Goal: Task Accomplishment & Management: Use online tool/utility

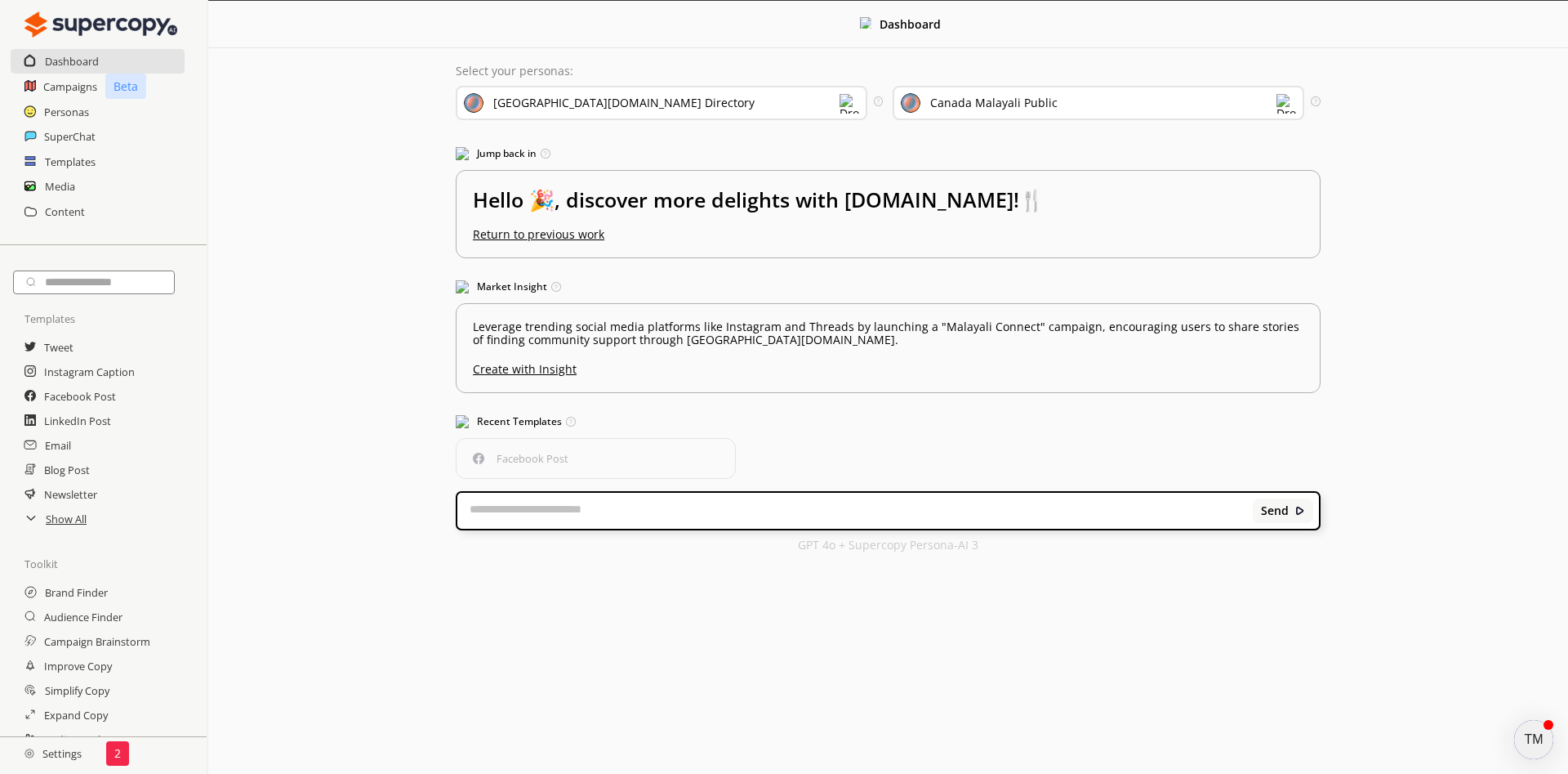
click at [635, 105] on div "[GEOGRAPHIC_DATA][DOMAIN_NAME] Directory" at bounding box center [661, 103] width 412 height 34
click at [421, 197] on div "Dashboard Select your personas: [GEOGRAPHIC_DATA][DOMAIN_NAME] Directory Select…" at bounding box center [888, 284] width 1359 height 567
click at [1008, 113] on div "Canada Malayali Public" at bounding box center [1098, 103] width 412 height 34
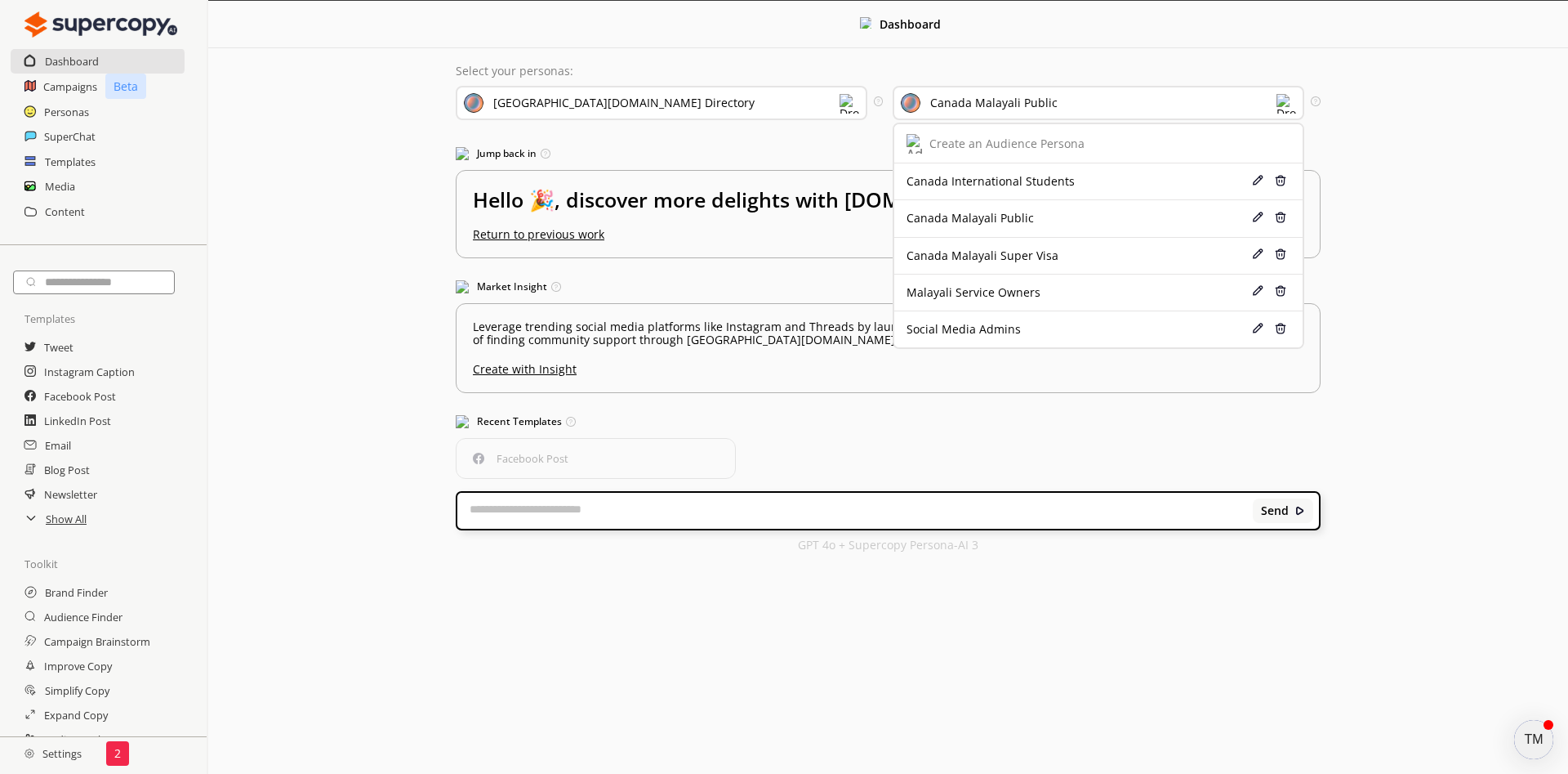
click at [1403, 211] on div "Dashboard Select your personas: [GEOGRAPHIC_DATA][DOMAIN_NAME] Directory Select…" at bounding box center [888, 284] width 1359 height 567
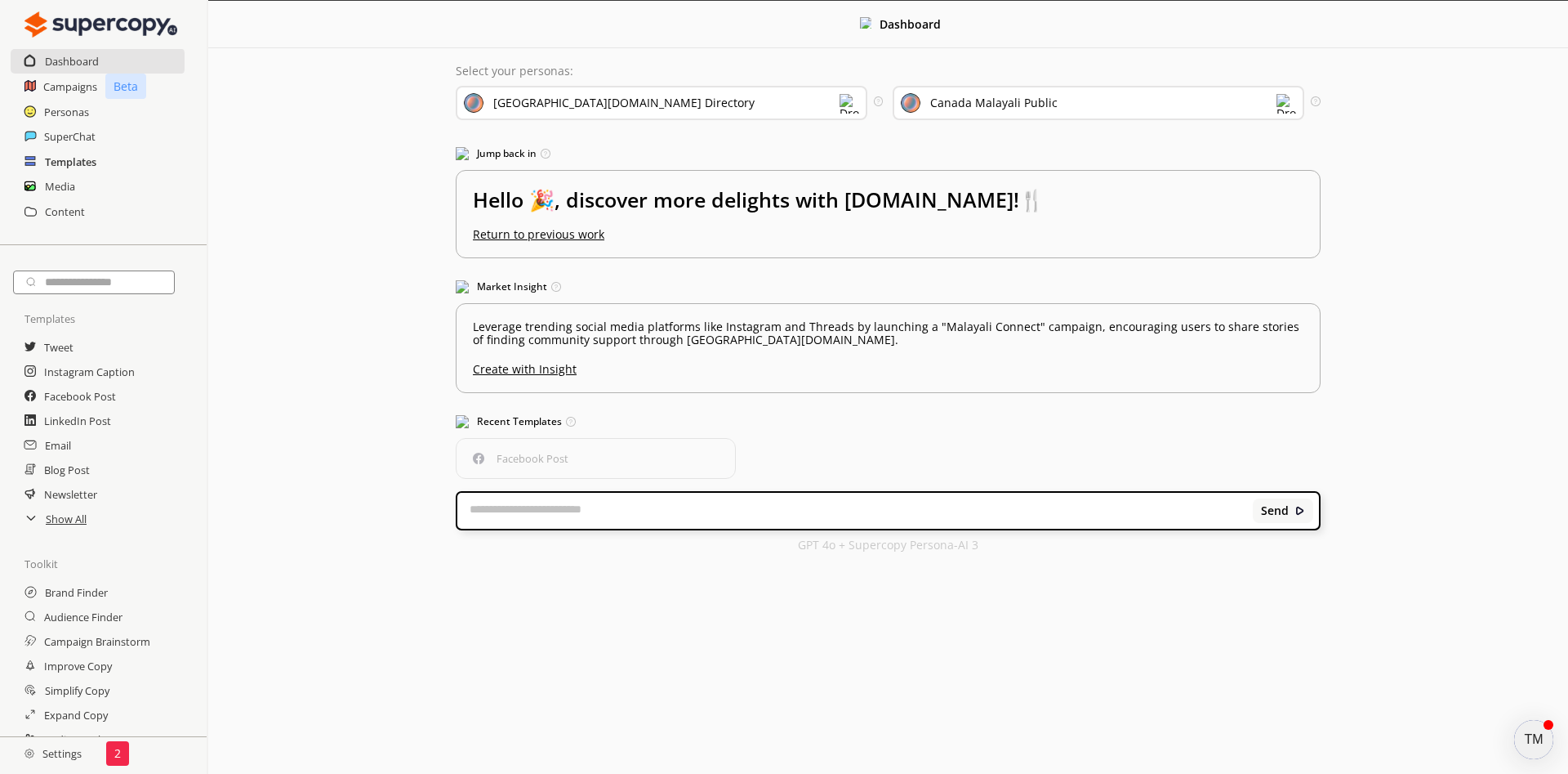
click at [71, 160] on h2 "Templates" at bounding box center [71, 162] width 52 height 24
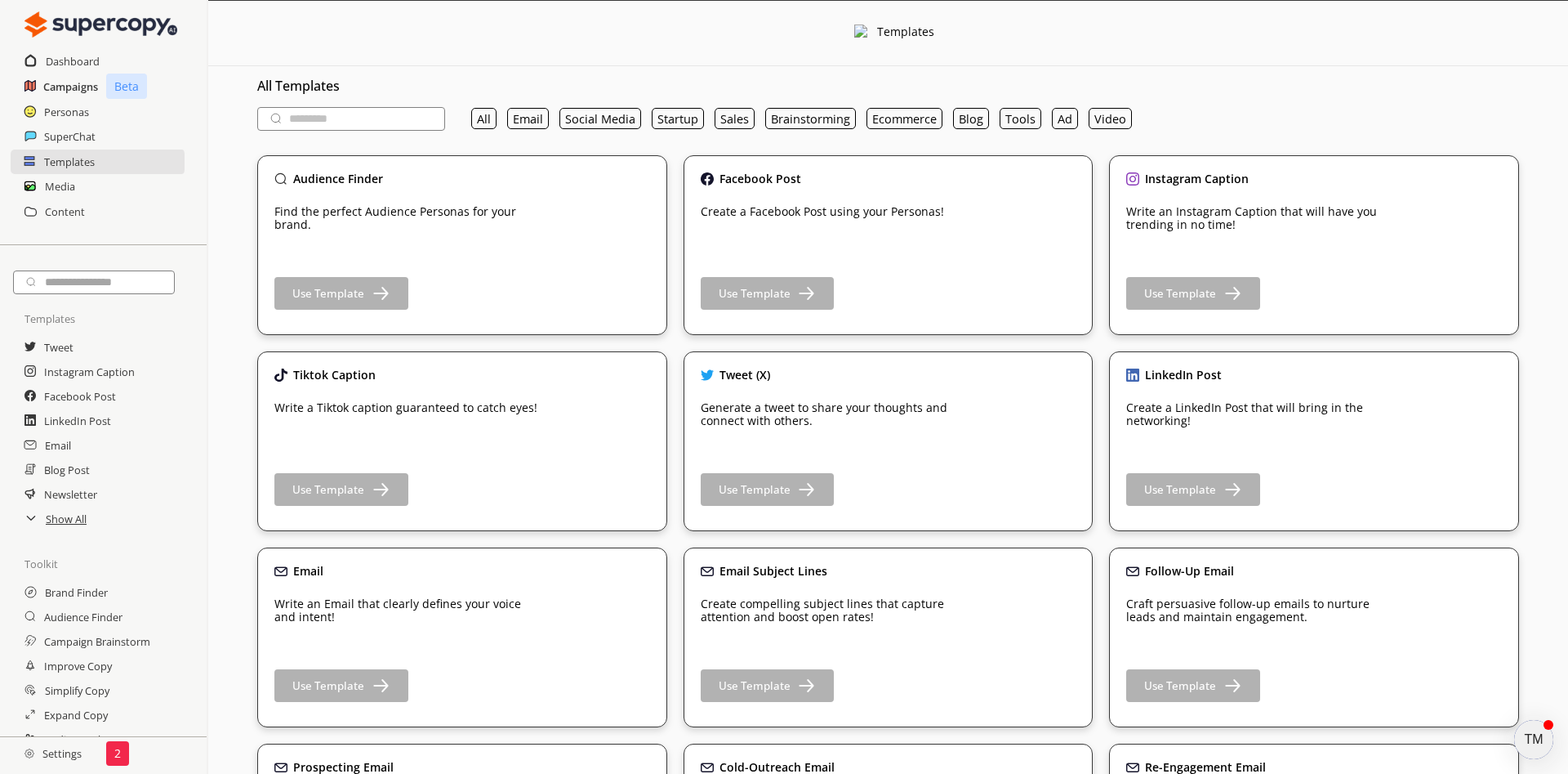
click at [70, 86] on h2 "Campaigns" at bounding box center [71, 86] width 54 height 24
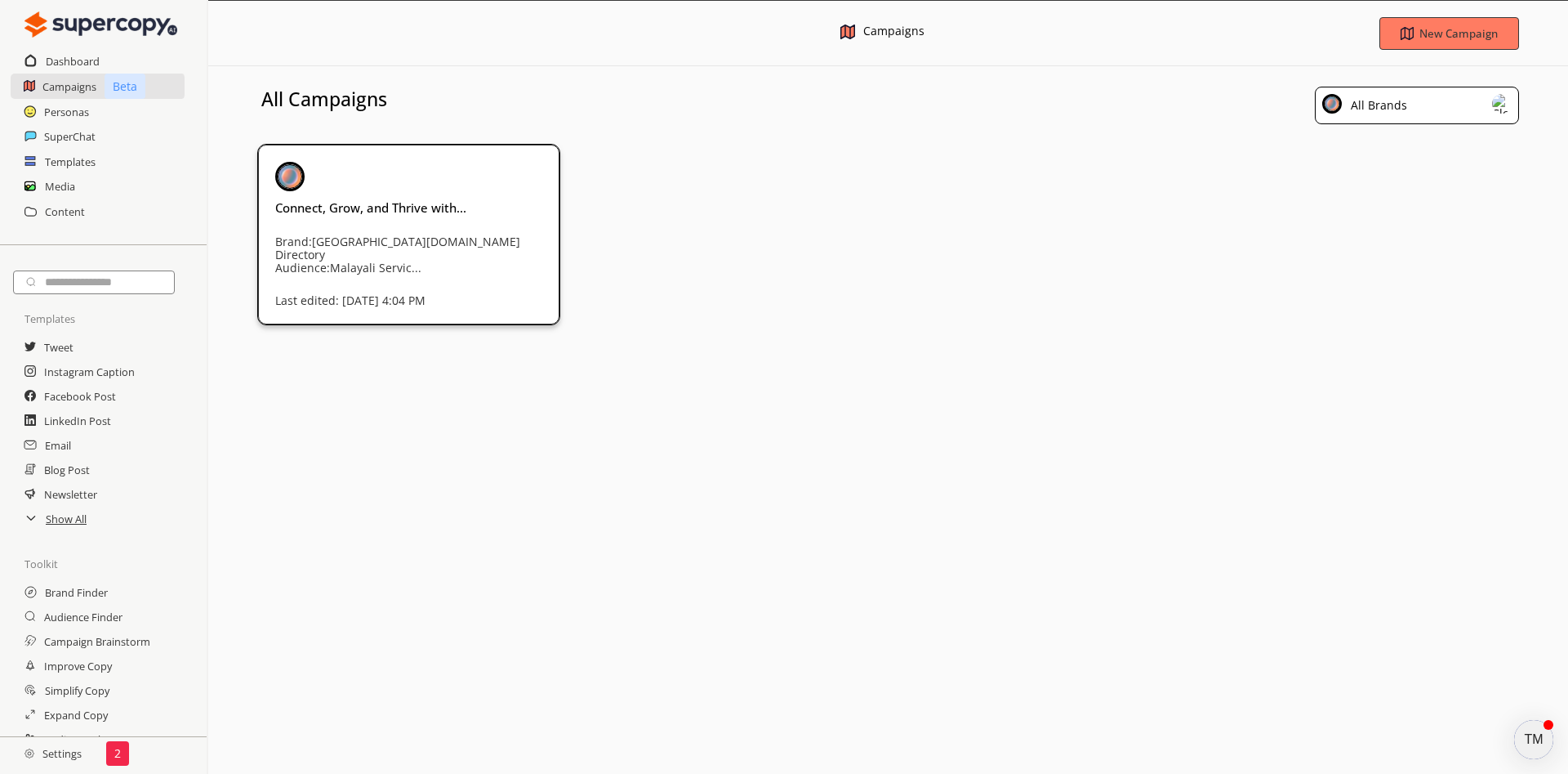
click at [428, 225] on div "Connect, Grow, and Thrive with... Brand: [GEOGRAPHIC_DATA][DOMAIN_NAME] Directo…" at bounding box center [408, 233] width 267 height 144
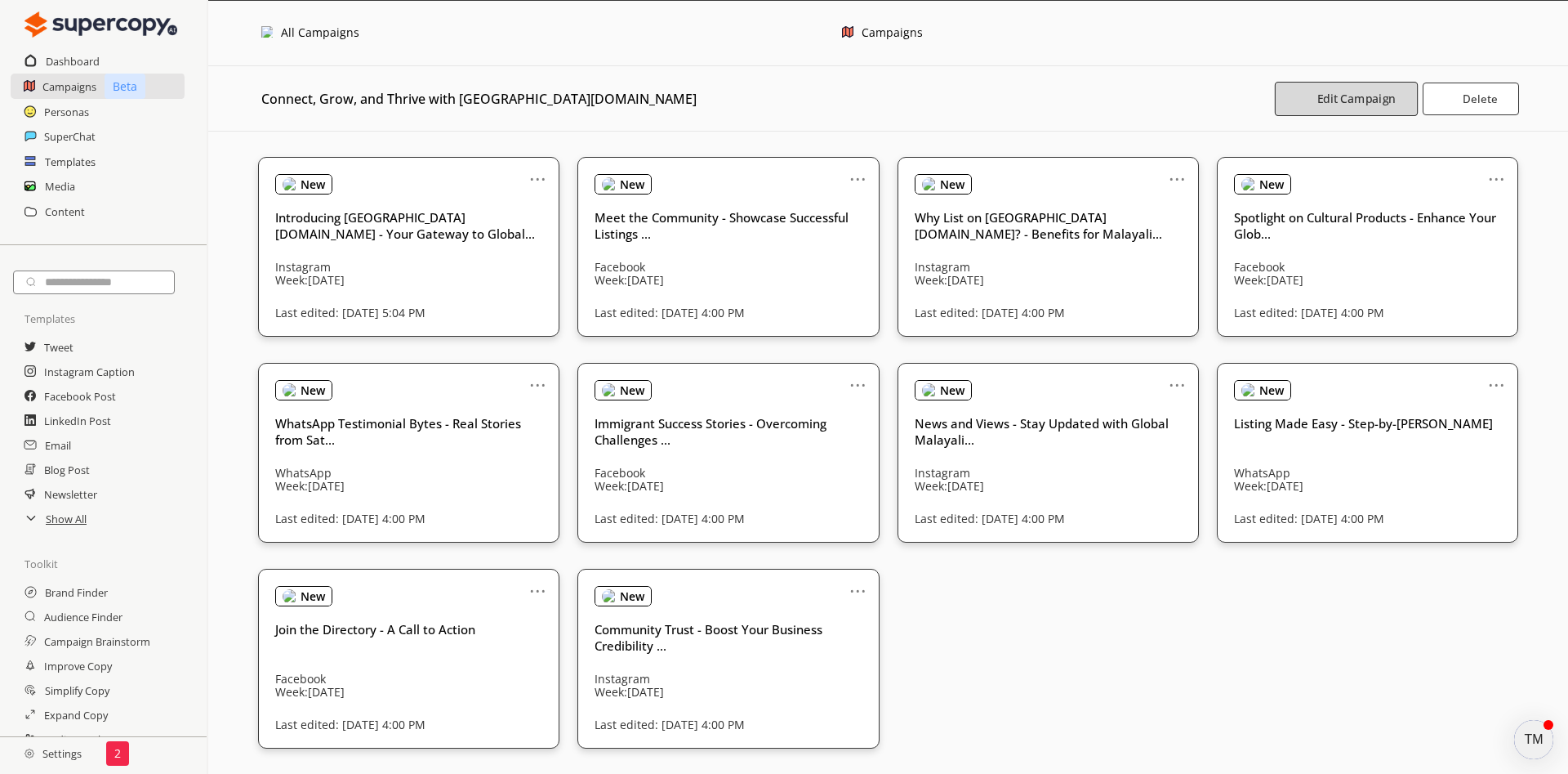
click at [1332, 107] on button "Edit Campaign" at bounding box center [1346, 99] width 143 height 34
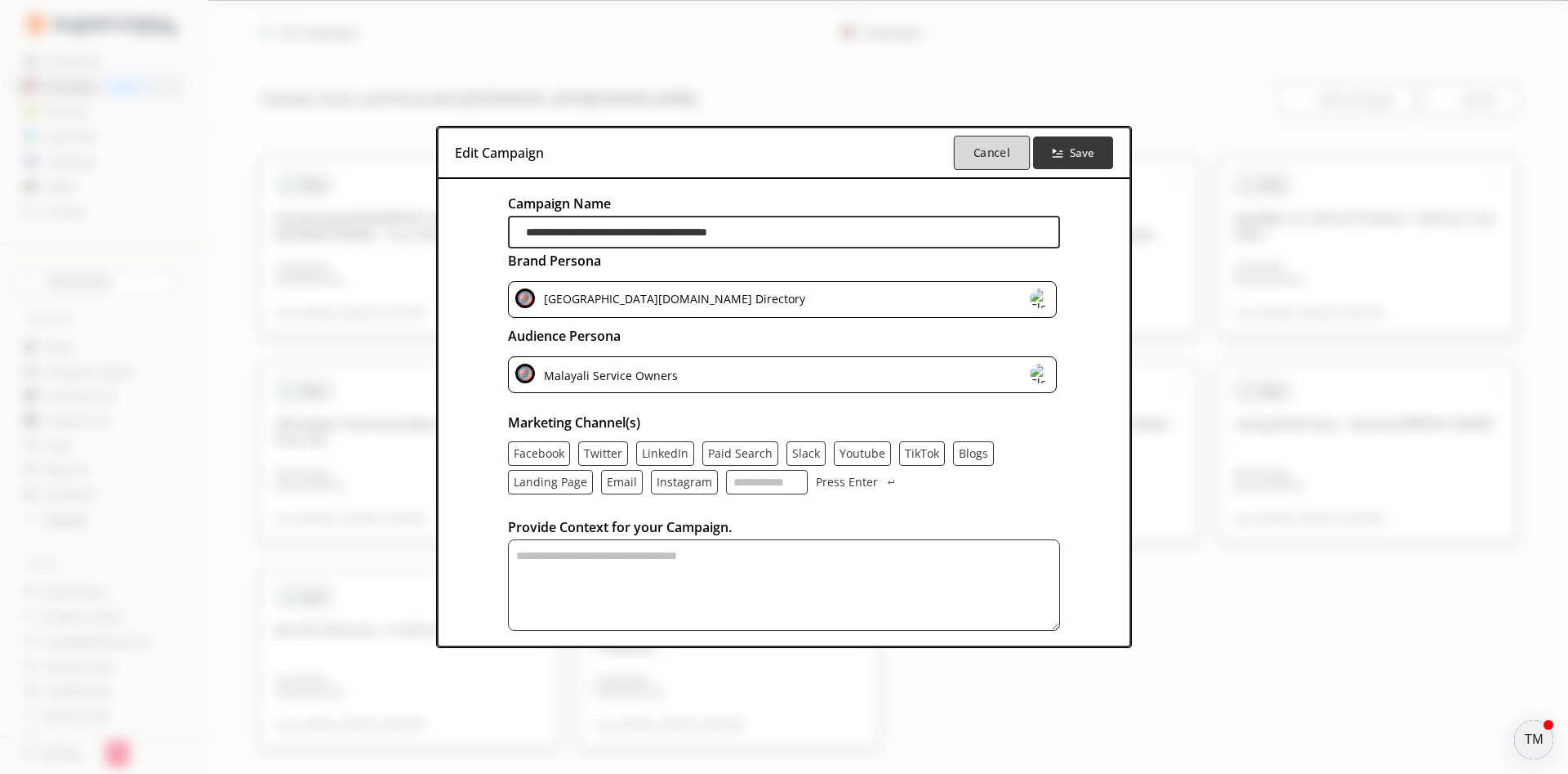
click at [1000, 156] on b "Cancel" at bounding box center [991, 152] width 37 height 15
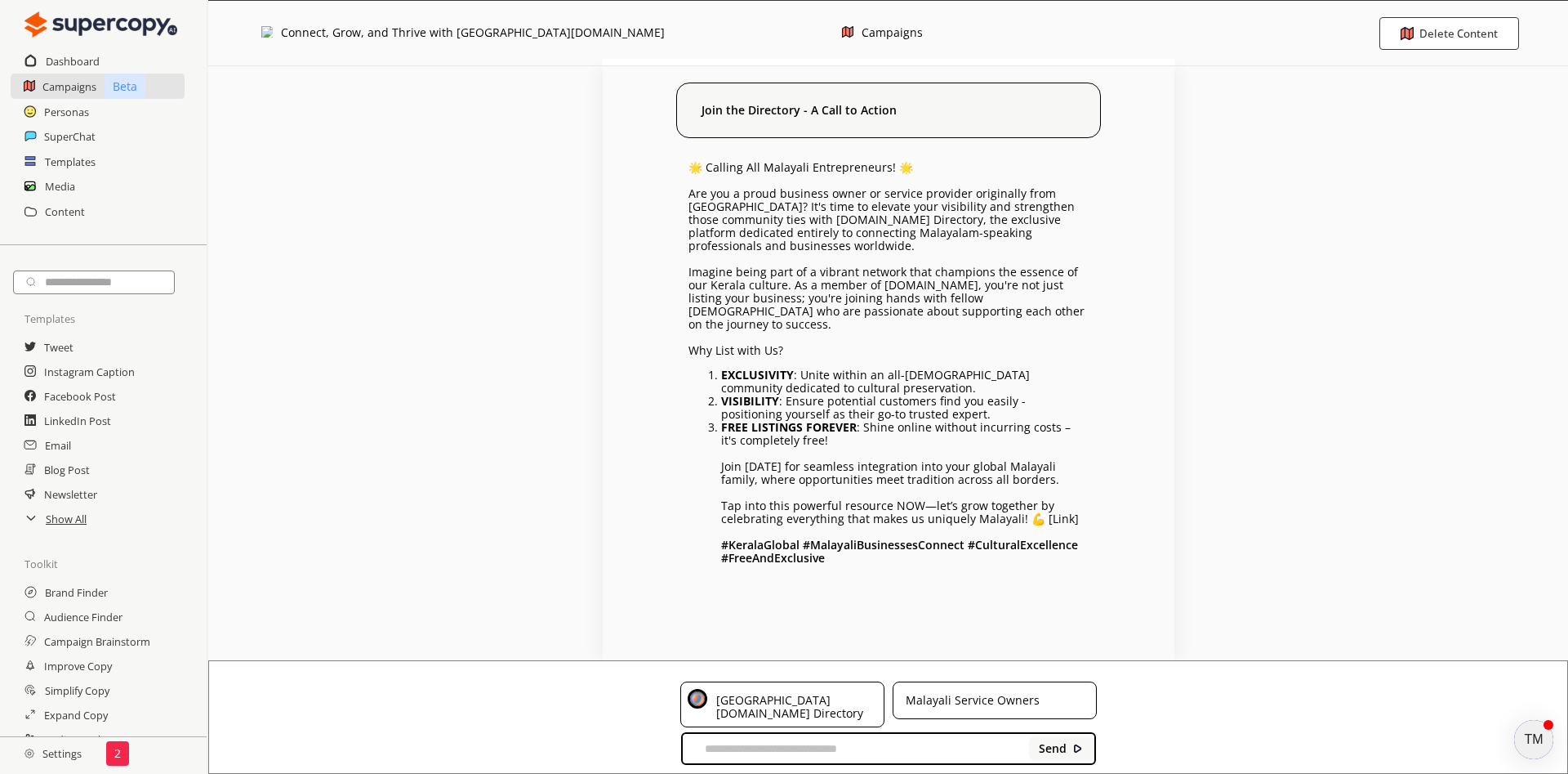
click at [336, 31] on div "Connect, Grow, and Thrive with [GEOGRAPHIC_DATA][DOMAIN_NAME]" at bounding box center [472, 33] width 384 height 14
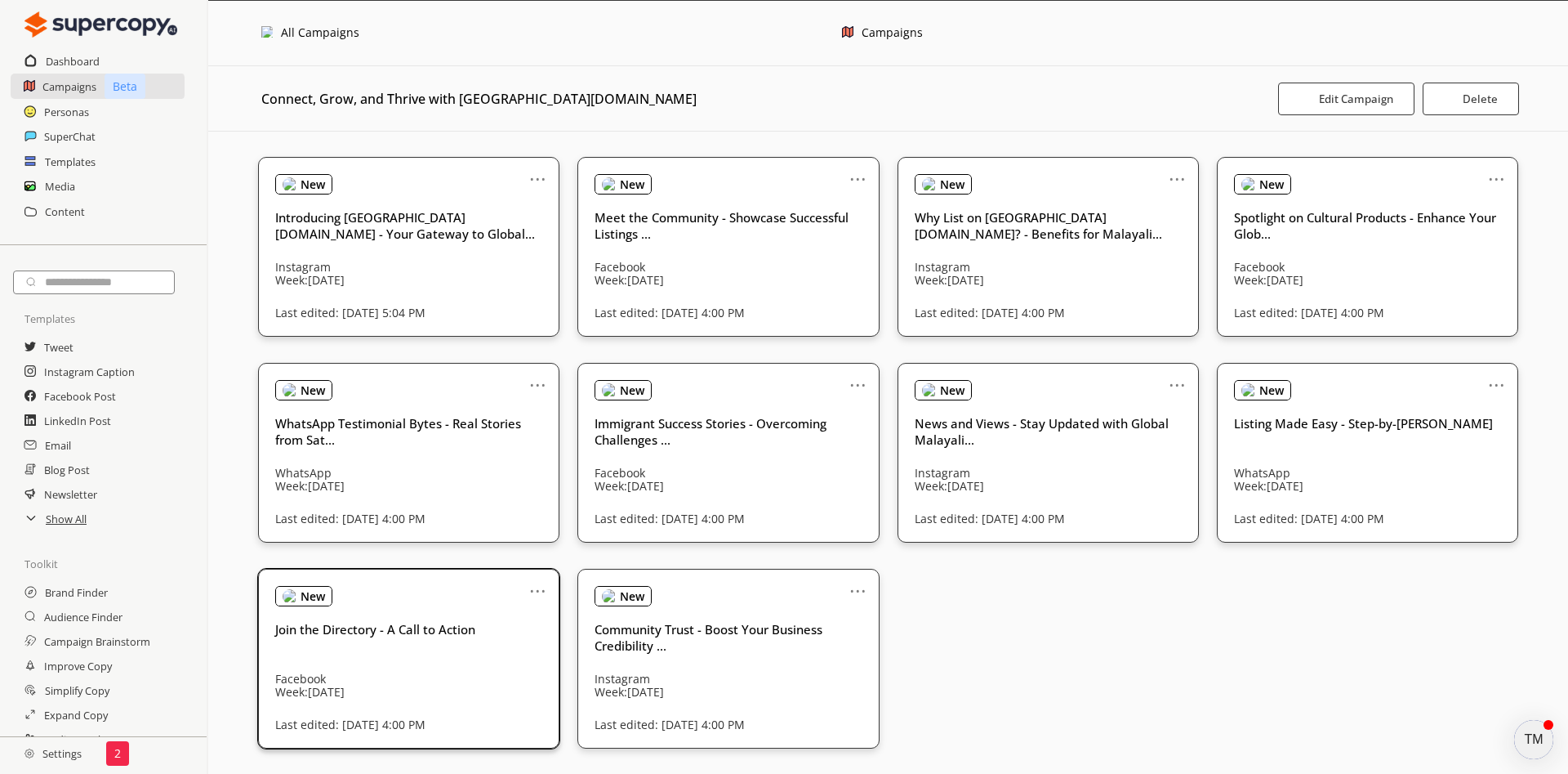
click at [541, 591] on link "..." at bounding box center [537, 584] width 17 height 13
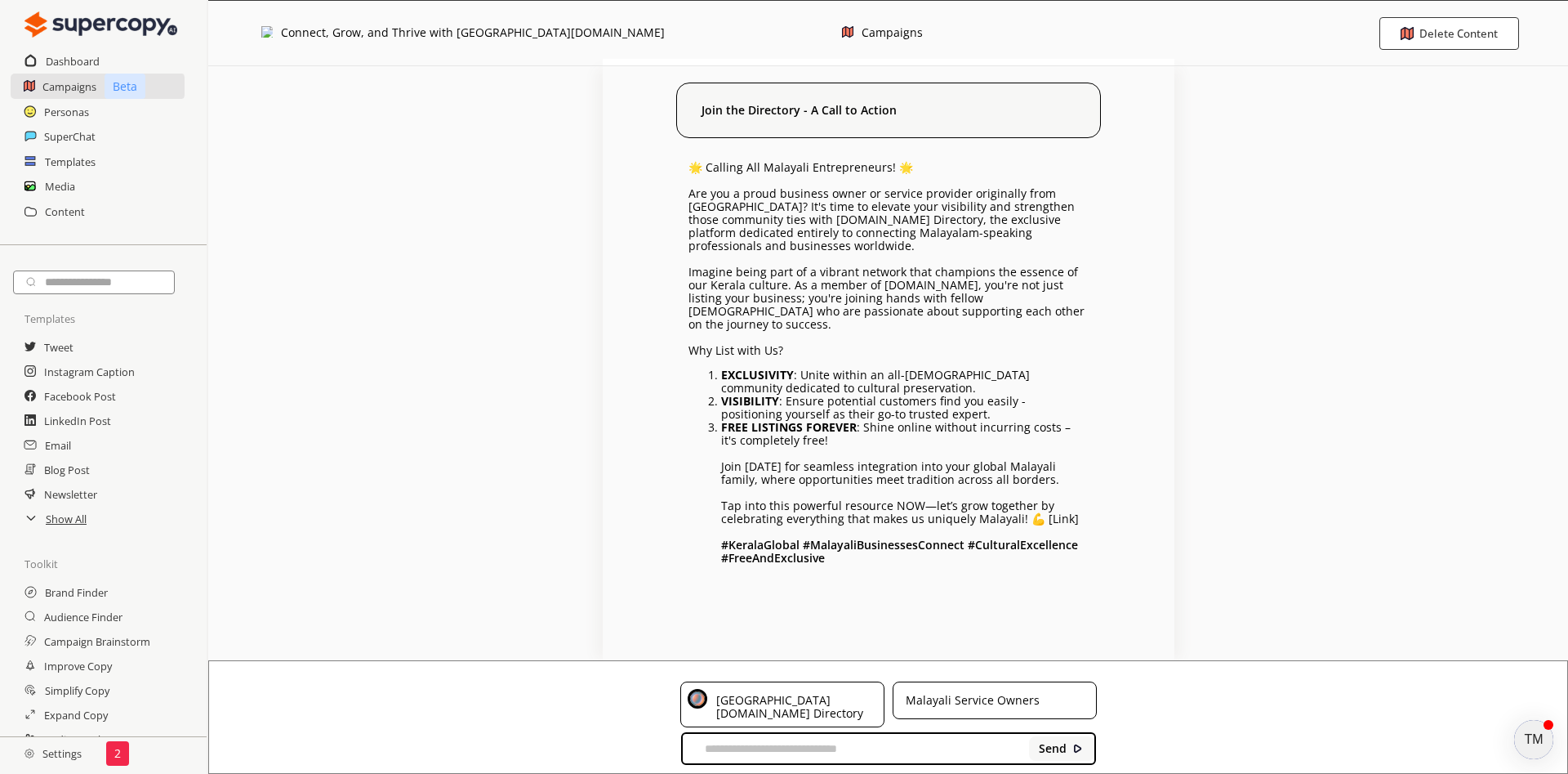
click at [906, 110] on div "Join the Directory - A Call to Action" at bounding box center [889, 110] width 424 height 55
click at [848, 110] on b "Join the Directory - A Call to Action" at bounding box center [798, 110] width 195 height 13
click at [832, 750] on input "text" at bounding box center [860, 748] width 326 height 24
click at [988, 700] on div "Malayali Service Owners" at bounding box center [969, 700] width 140 height 23
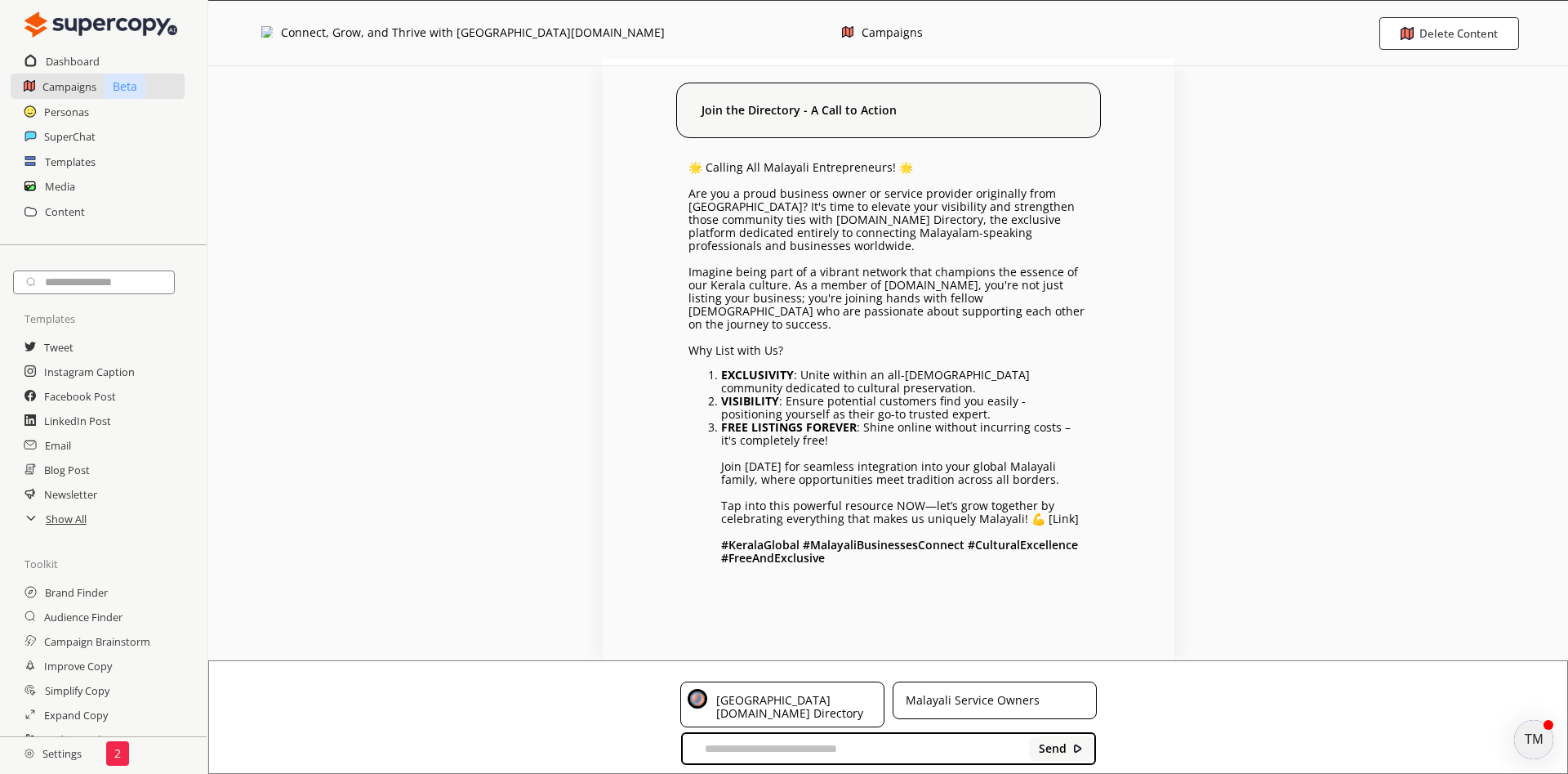
click at [1023, 701] on div "Malayali Service Owners" at bounding box center [969, 700] width 140 height 23
click at [820, 699] on div "[GEOGRAPHIC_DATA][DOMAIN_NAME] Directory" at bounding box center [794, 704] width 167 height 31
click at [803, 751] on input "text" at bounding box center [860, 748] width 326 height 24
type input "*"
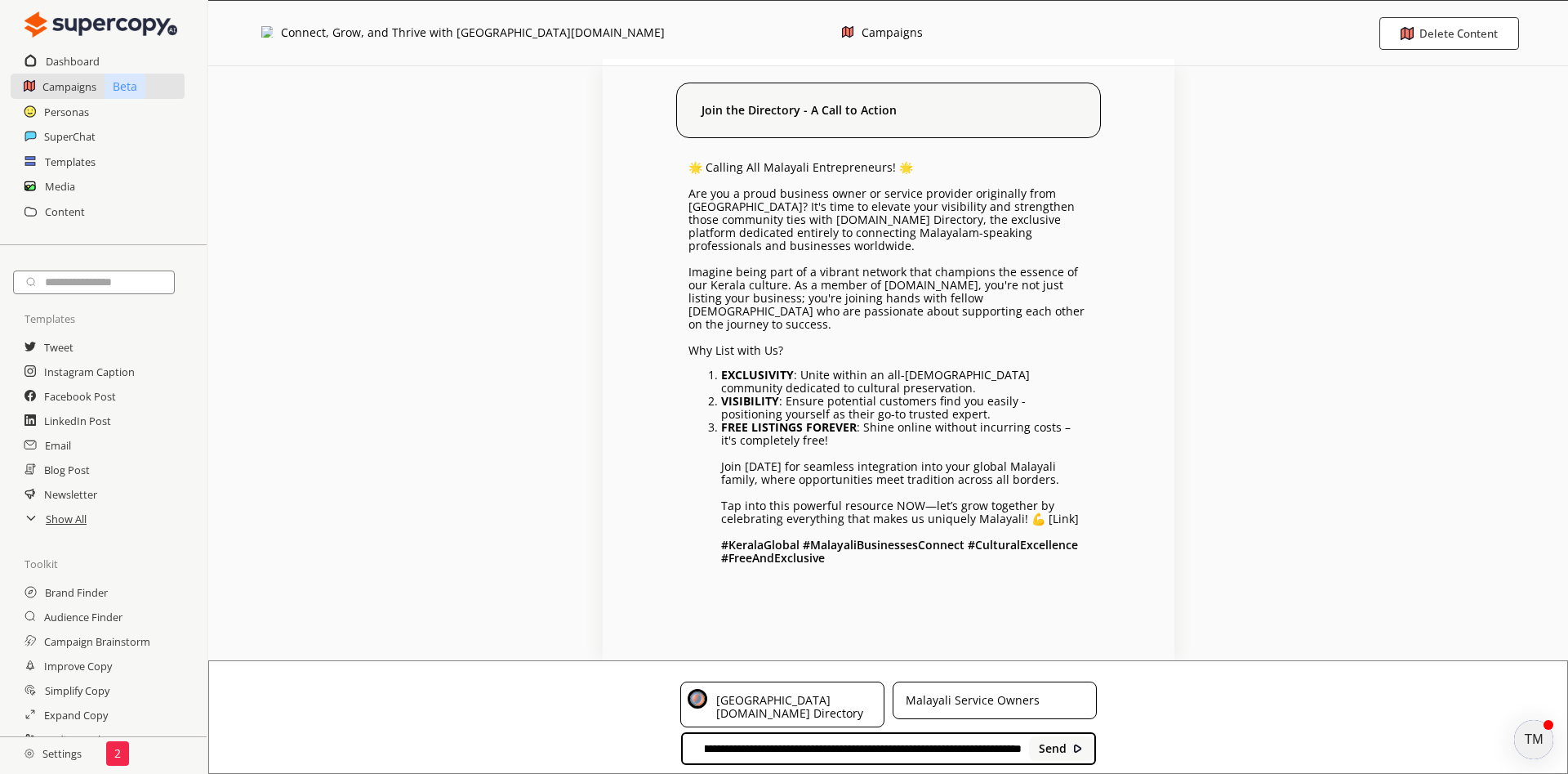
type input "**********"
click at [1055, 742] on b "Send" at bounding box center [1052, 749] width 28 height 13
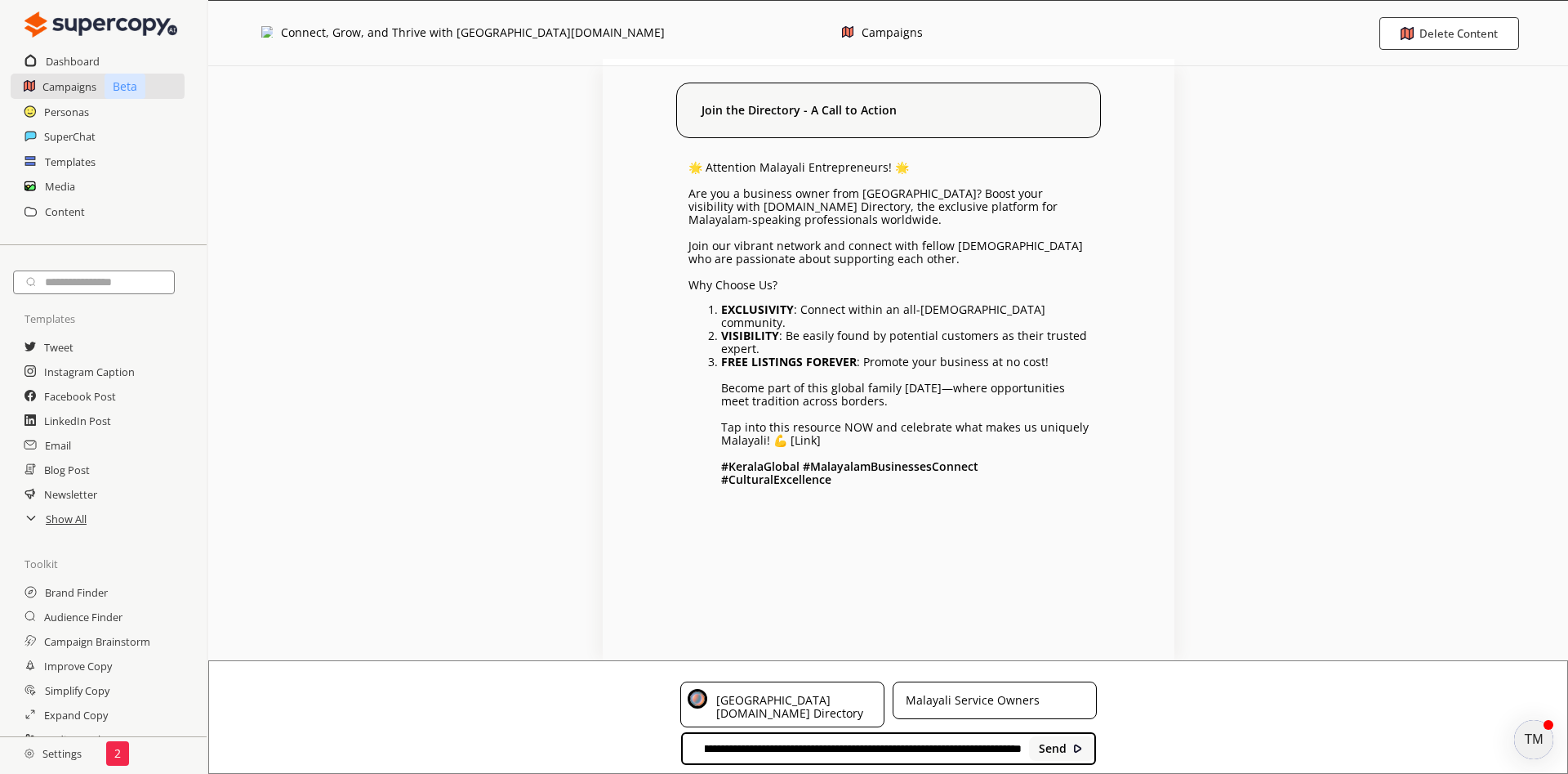
click at [267, 30] on img at bounding box center [267, 32] width 12 height 12
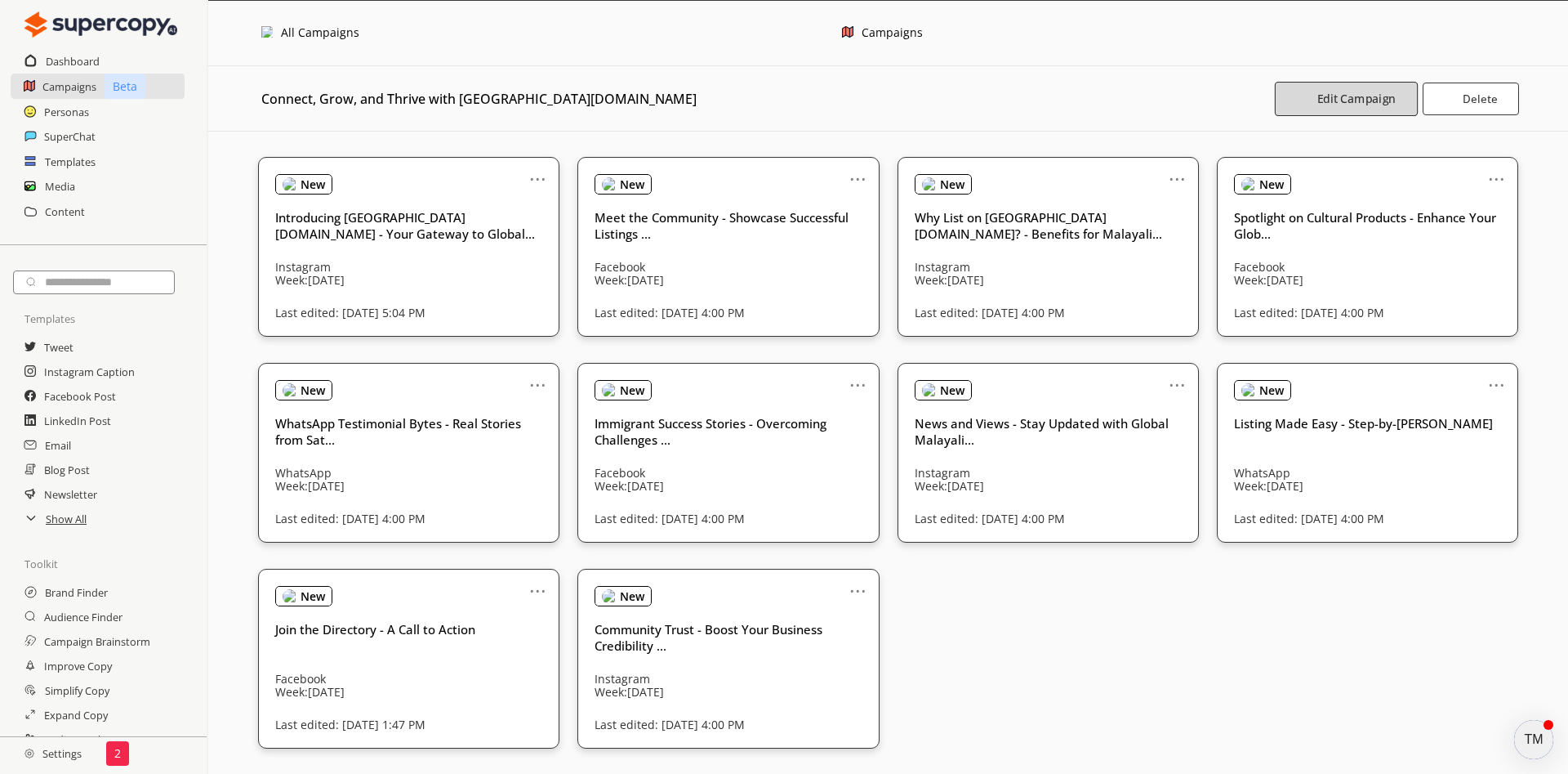
click at [1343, 99] on b "Edit Campaign" at bounding box center [1356, 98] width 78 height 15
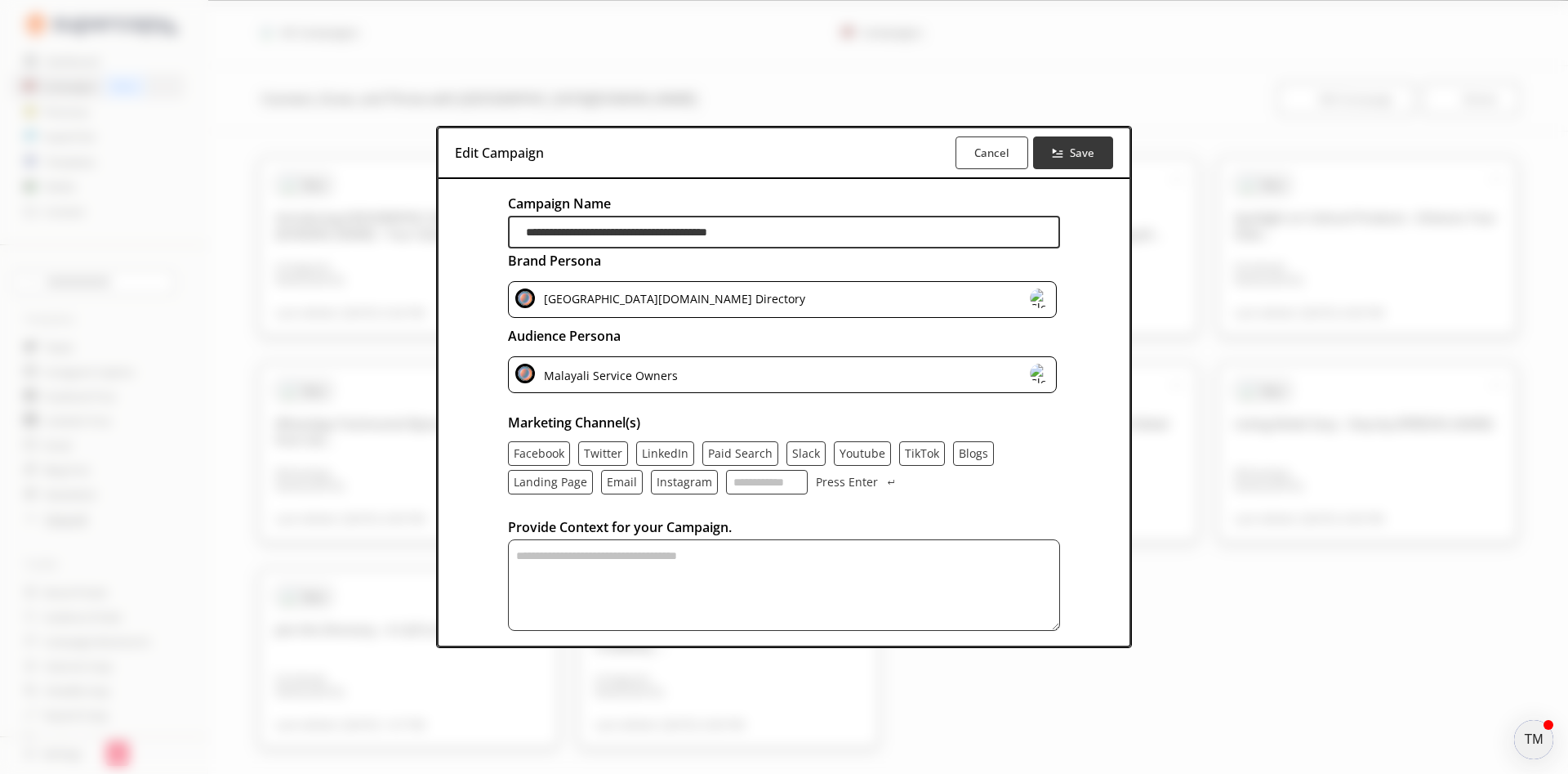
click at [741, 382] on div "Malayali Service Owners" at bounding box center [782, 375] width 549 height 37
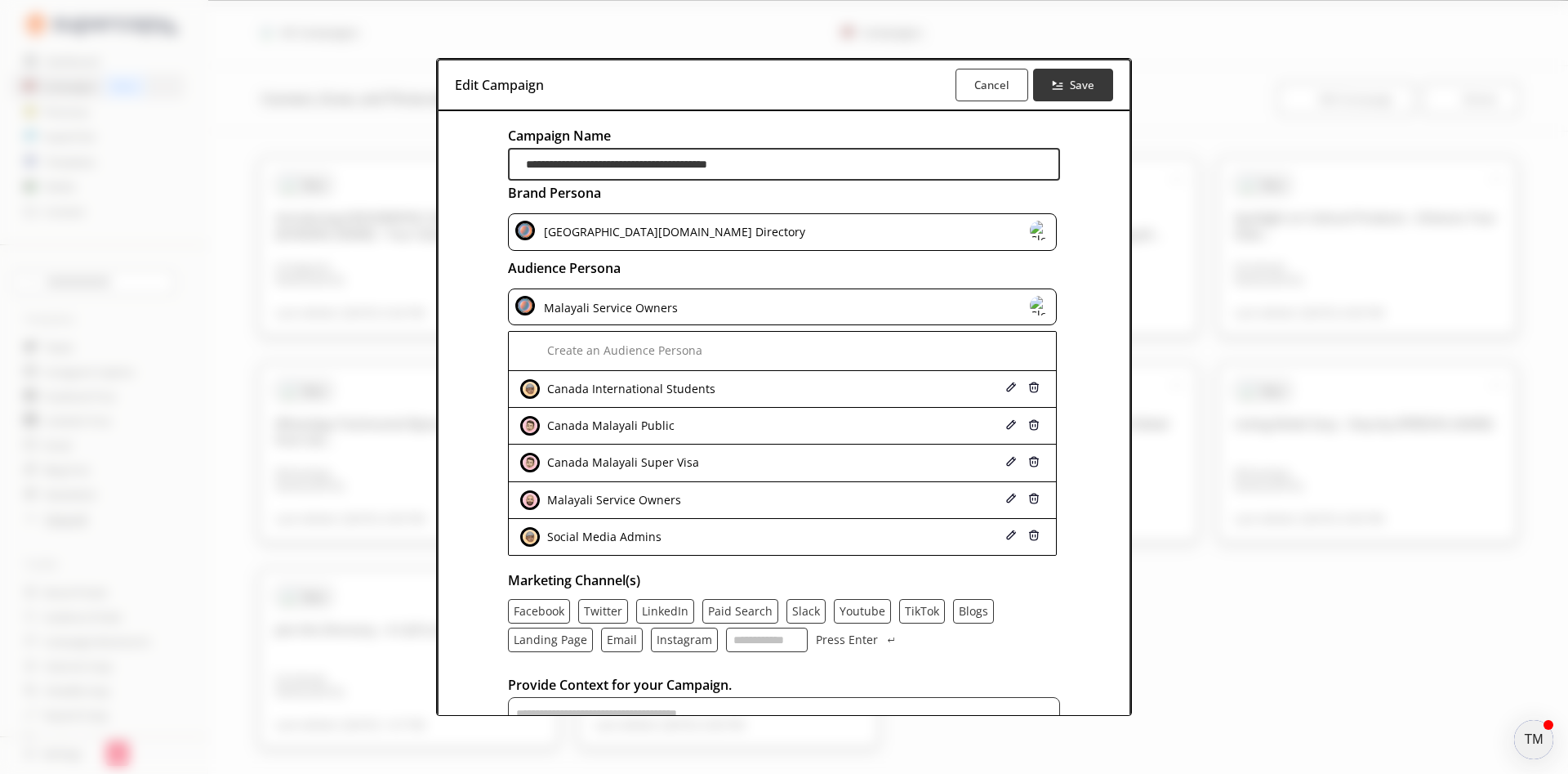
click at [463, 400] on div "**********" at bounding box center [784, 432] width 694 height 746
click at [989, 90] on b "Cancel" at bounding box center [991, 85] width 37 height 15
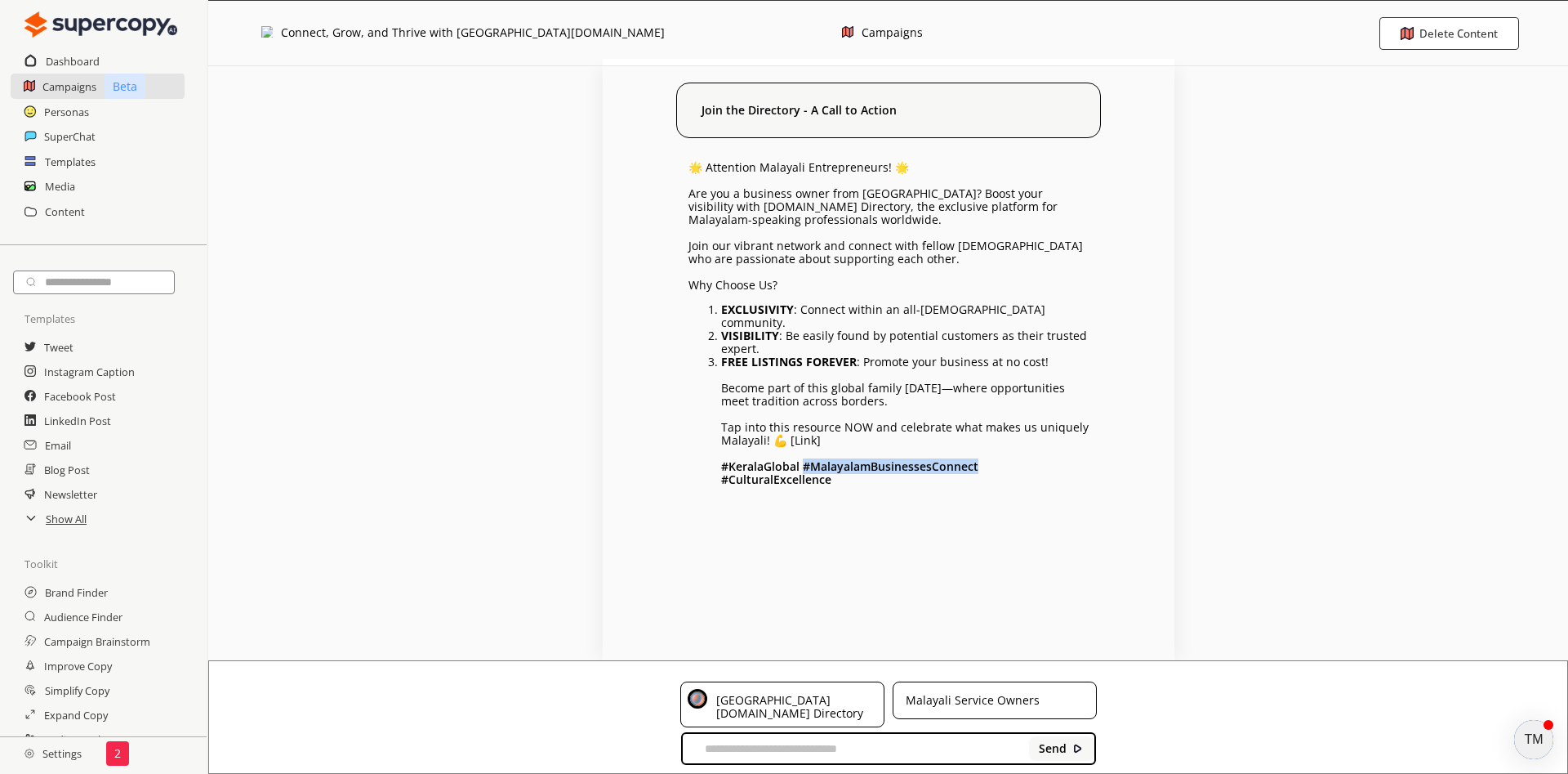
drag, startPoint x: 803, startPoint y: 453, endPoint x: 976, endPoint y: 448, distance: 173.1
click at [976, 458] on b "# KeralaGlobal #MalayalamBusinessesConnect #CulturalExcellence" at bounding box center [850, 473] width 258 height 29
copy b "#MalayalamBusinessesConnect"
click at [823, 742] on input "text" at bounding box center [860, 748] width 326 height 24
paste input "**********"
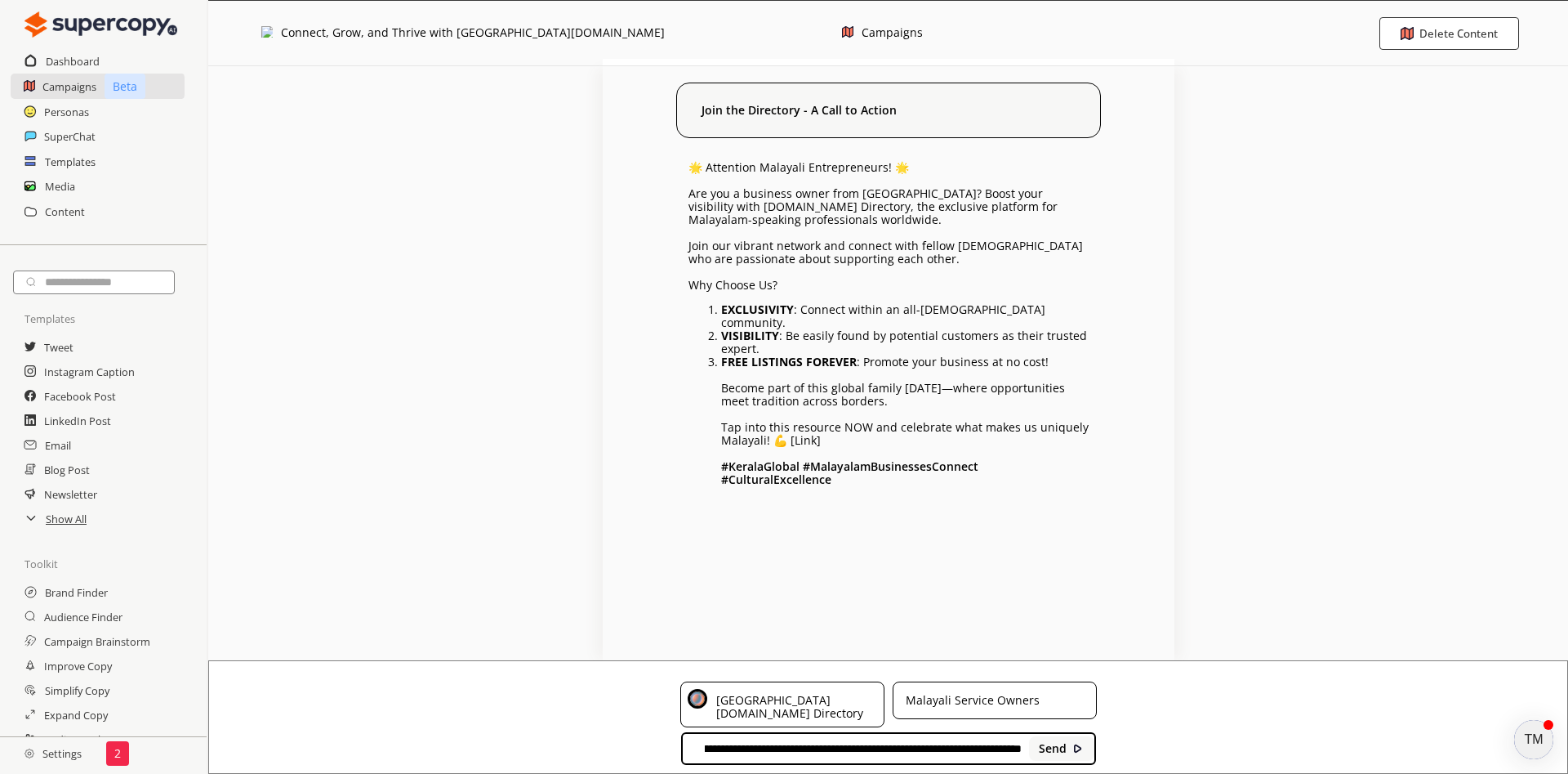
scroll to position [0, 415]
click at [1051, 742] on b "Send" at bounding box center [1052, 749] width 28 height 13
click at [1027, 742] on div "**********" at bounding box center [888, 749] width 414 height 33
click at [1020, 743] on input "**********" at bounding box center [860, 748] width 326 height 24
drag, startPoint x: 1022, startPoint y: 742, endPoint x: 655, endPoint y: 754, distance: 367.2
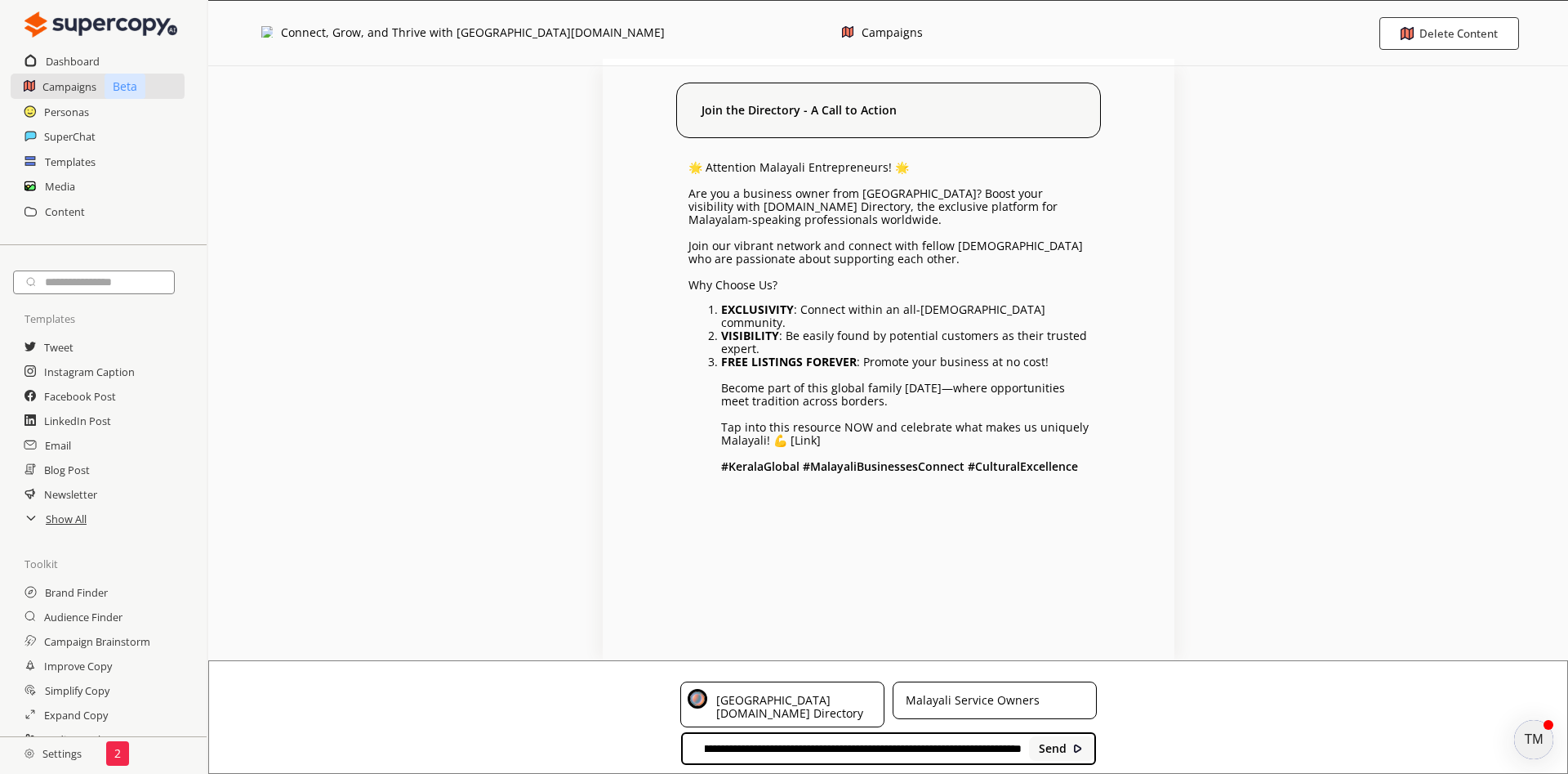
click at [655, 754] on div "**********" at bounding box center [887, 719] width 1358 height 92
type input "**********"
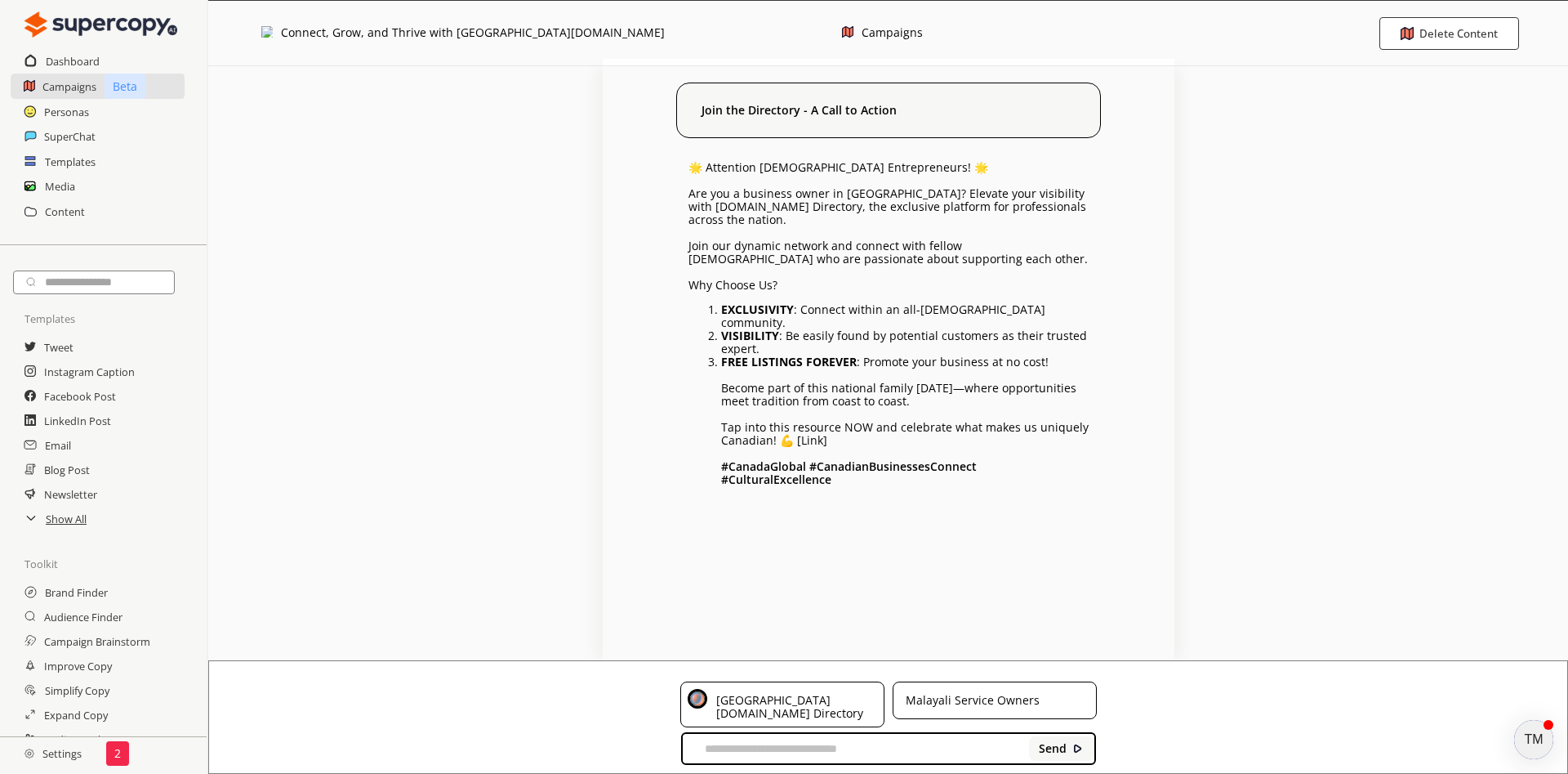
click at [268, 28] on img at bounding box center [267, 32] width 12 height 12
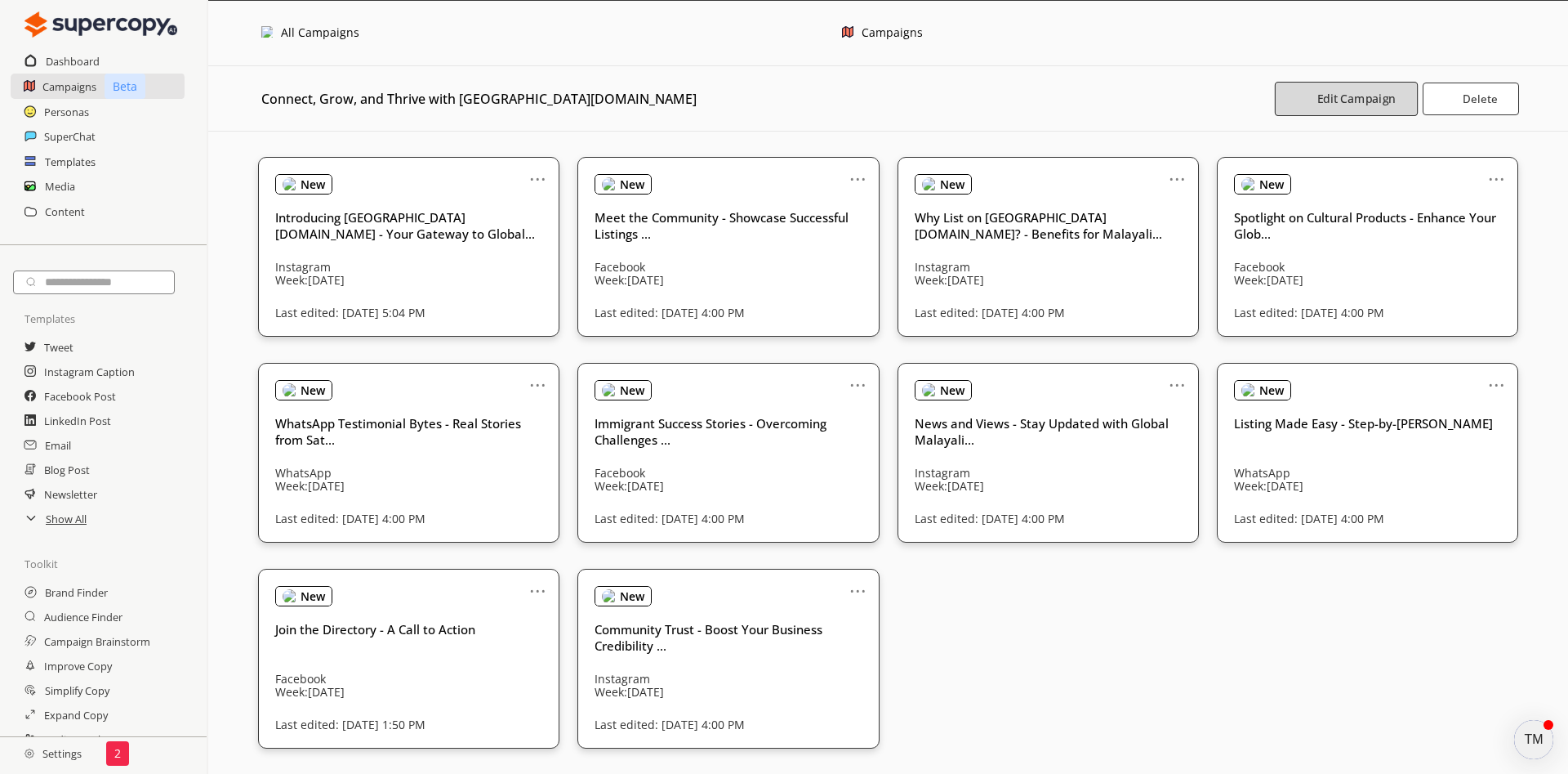
click at [1340, 97] on b "Edit Campaign" at bounding box center [1356, 98] width 78 height 15
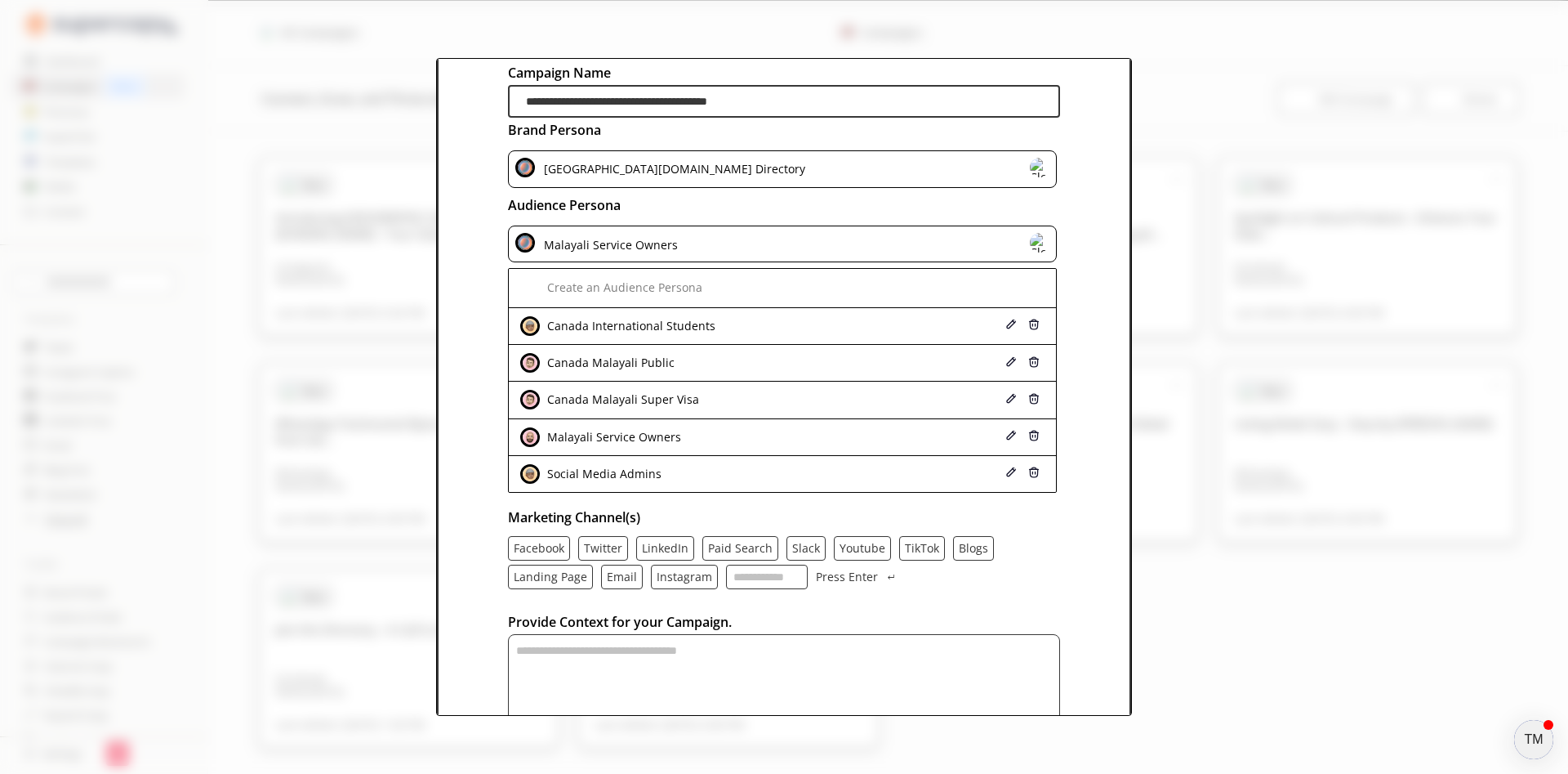
scroll to position [88, 0]
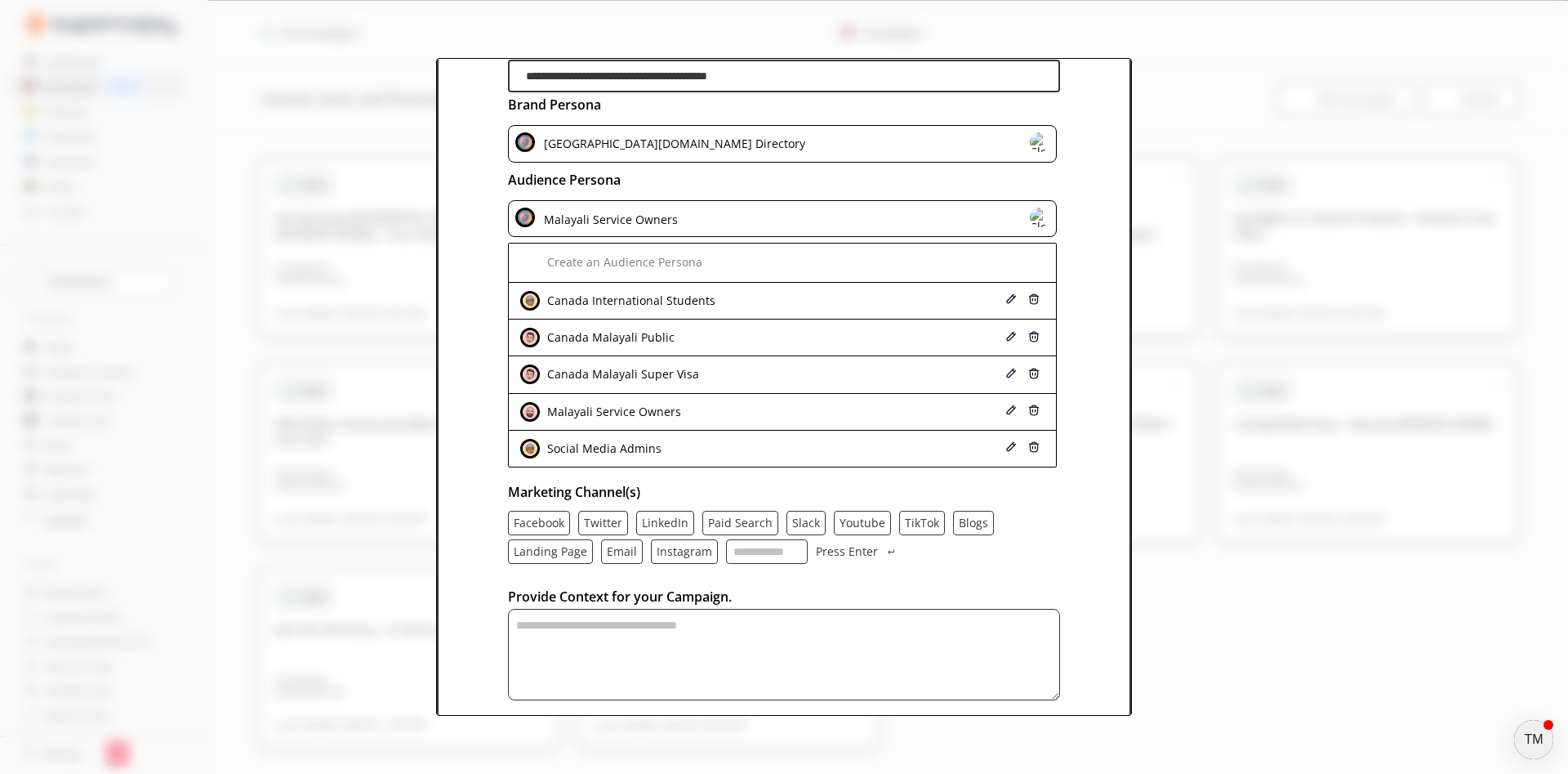
click at [833, 648] on textarea "textarea-textarea" at bounding box center [784, 654] width 552 height 92
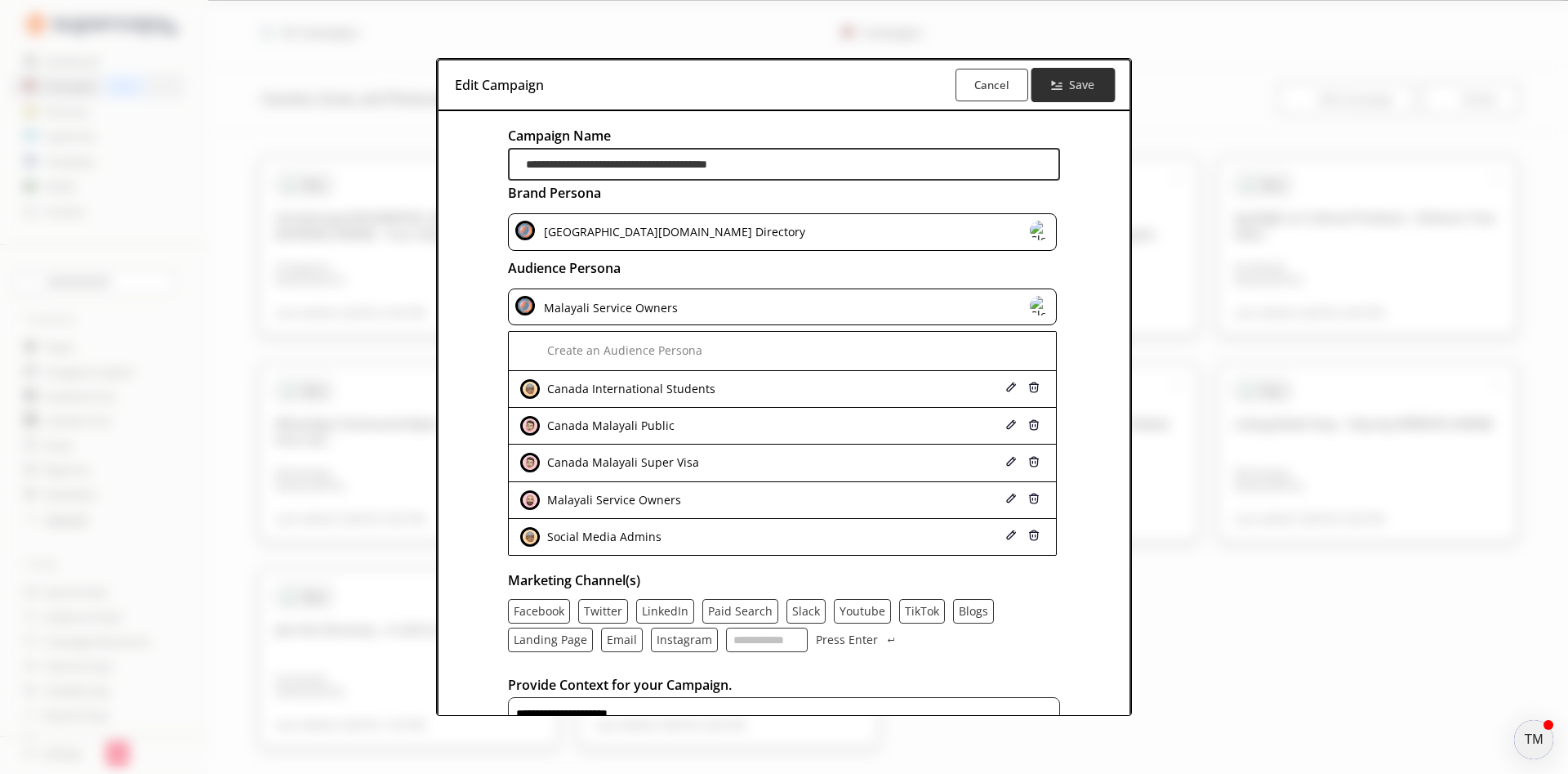
type textarea "**********"
click at [1089, 81] on b "Save" at bounding box center [1083, 85] width 26 height 15
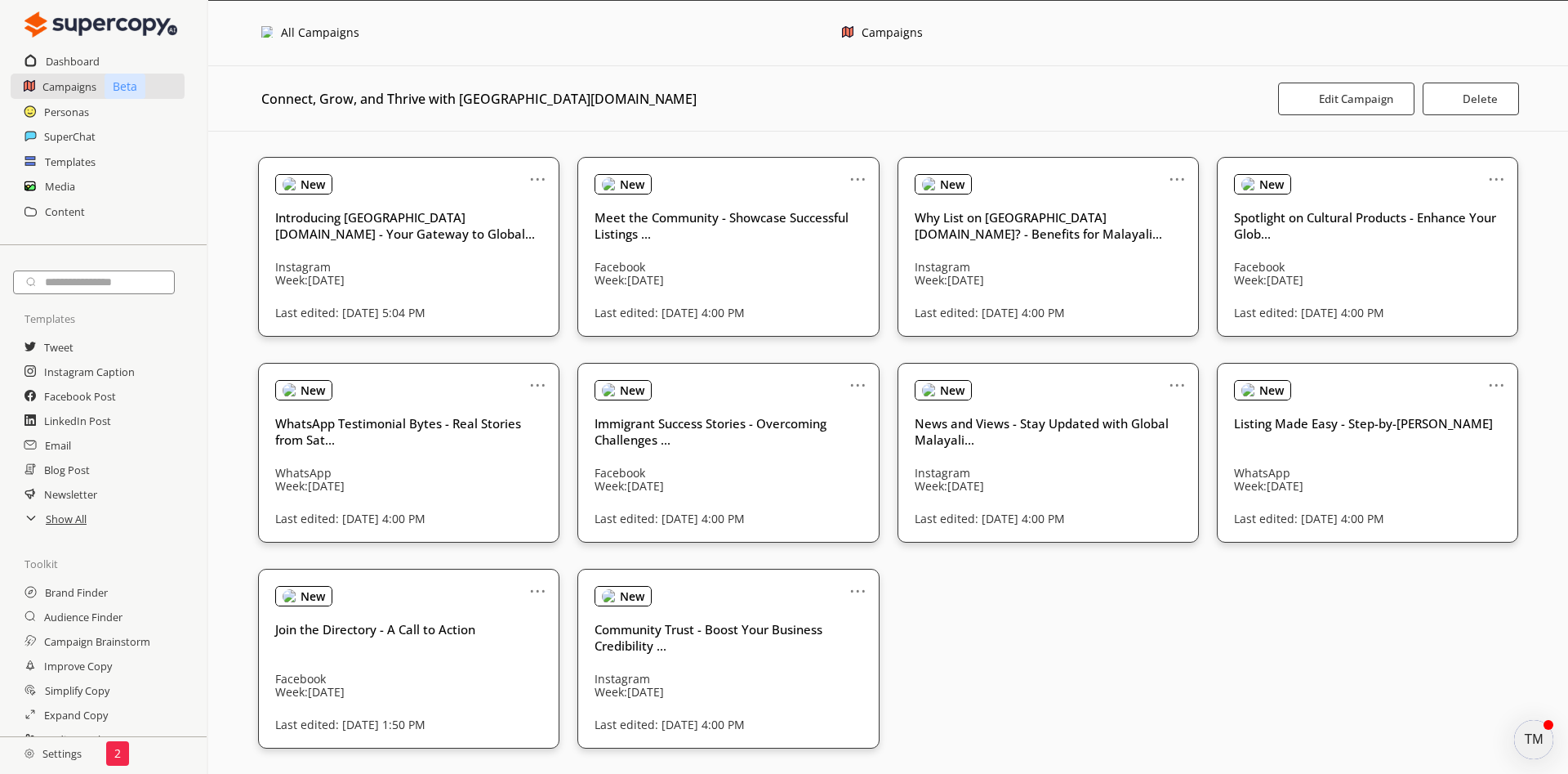
click at [317, 32] on div "All Campaigns" at bounding box center [320, 33] width 78 height 14
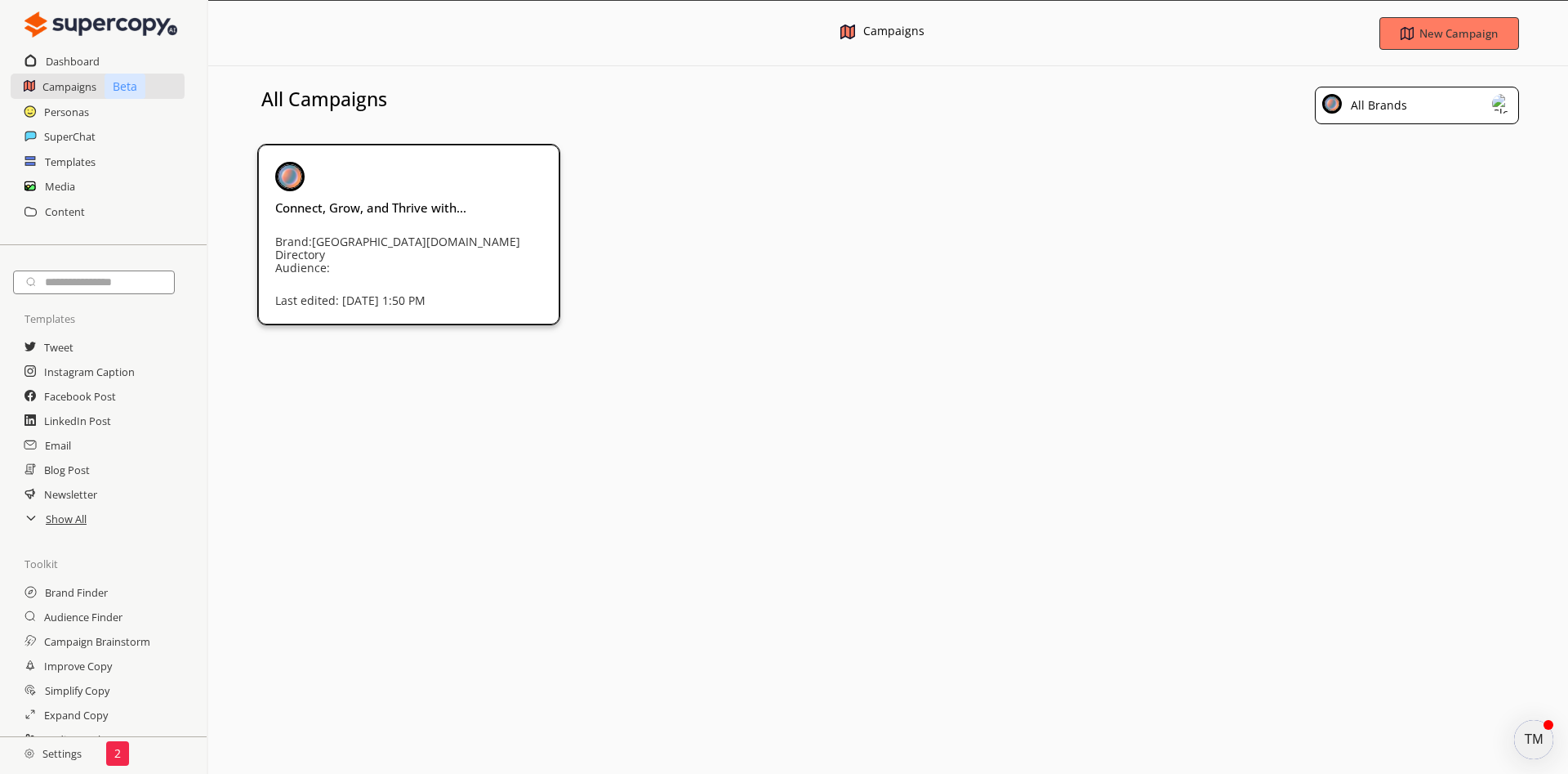
click at [405, 210] on h3 "Connect, Grow, and Thrive with..." at bounding box center [408, 208] width 267 height 16
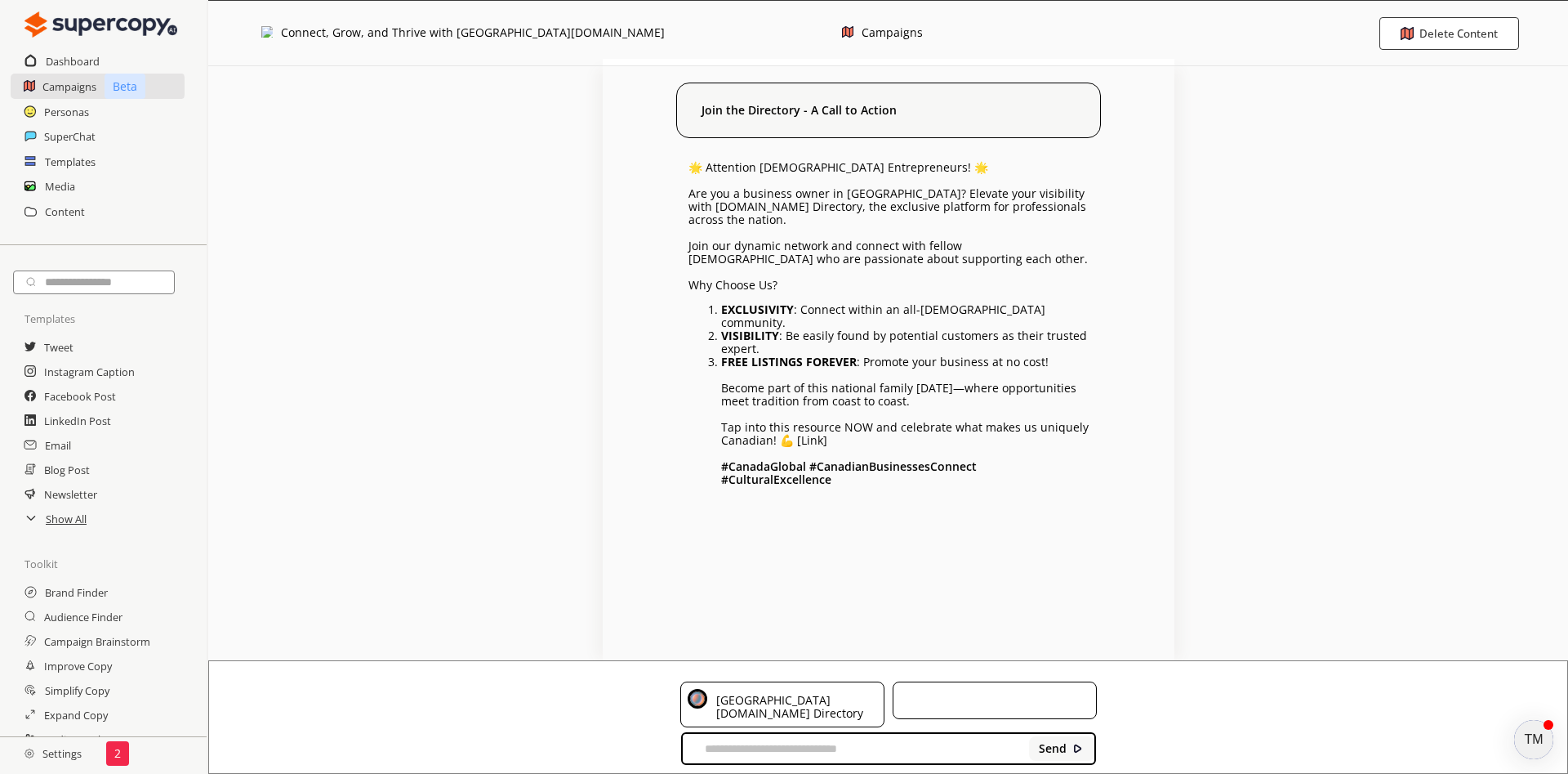
click at [272, 31] on img at bounding box center [267, 32] width 12 height 12
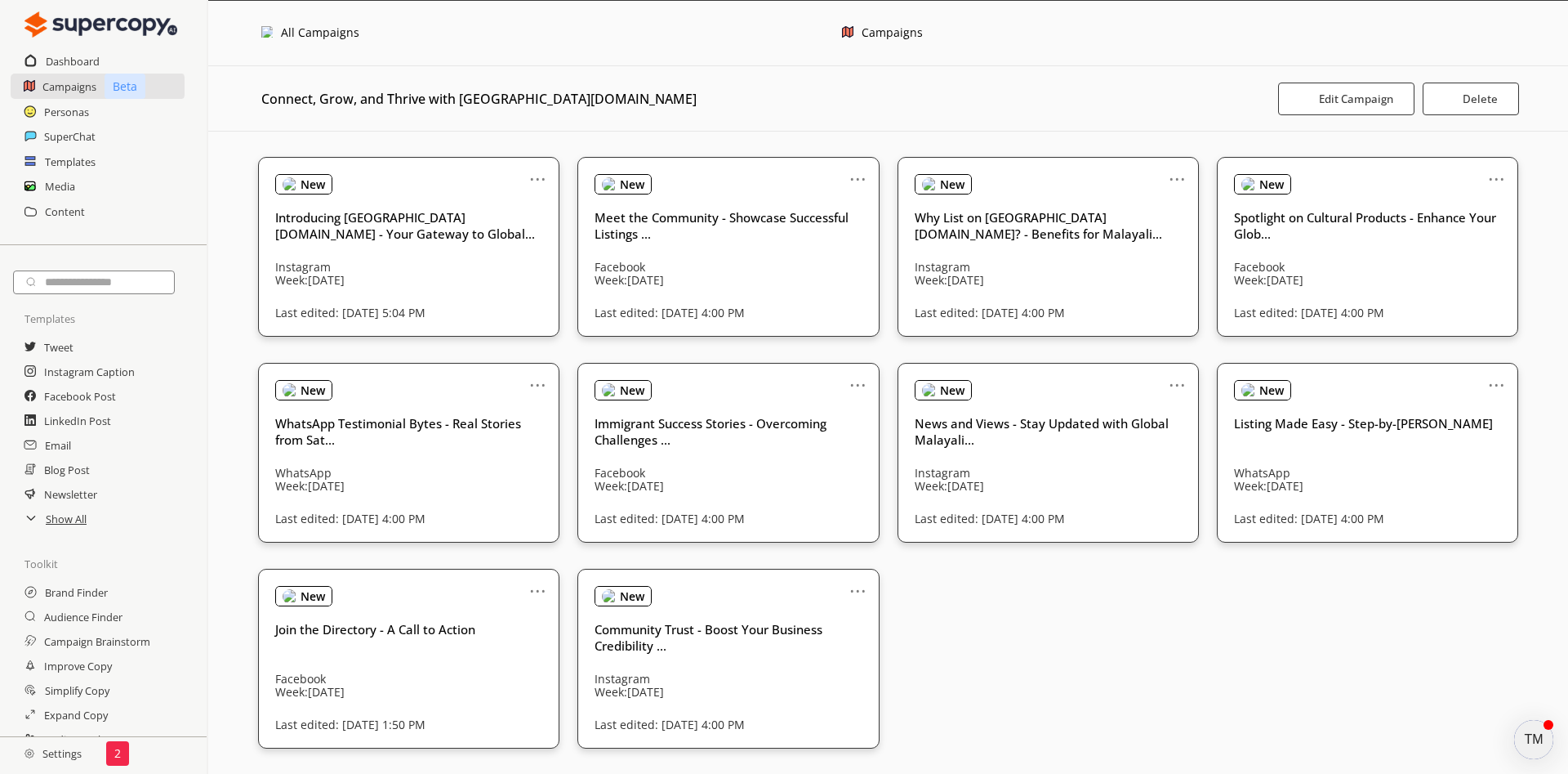
click at [309, 31] on div "All Campaigns" at bounding box center [320, 33] width 78 height 14
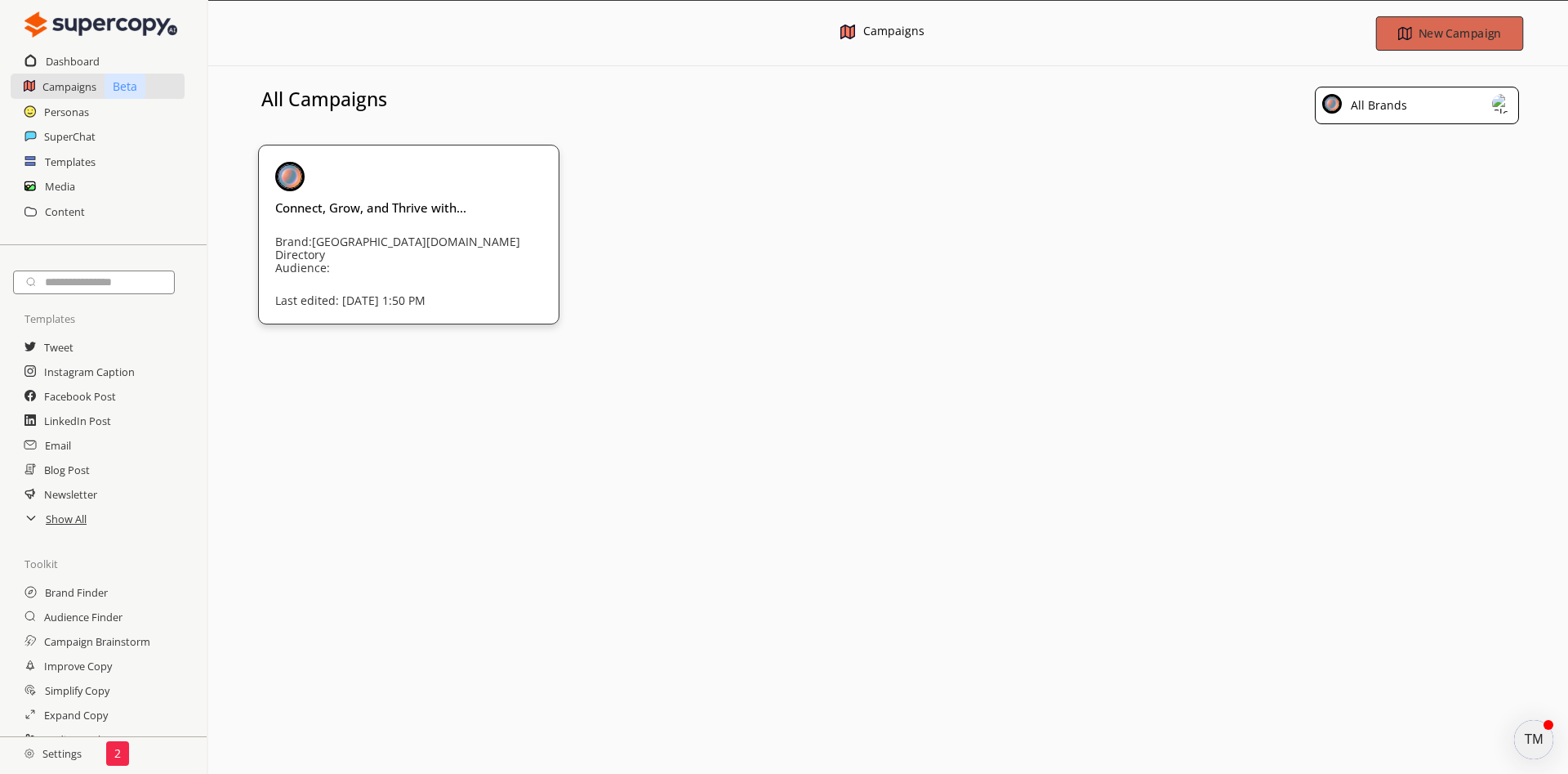
click at [1438, 38] on b "New Campaign" at bounding box center [1458, 33] width 83 height 15
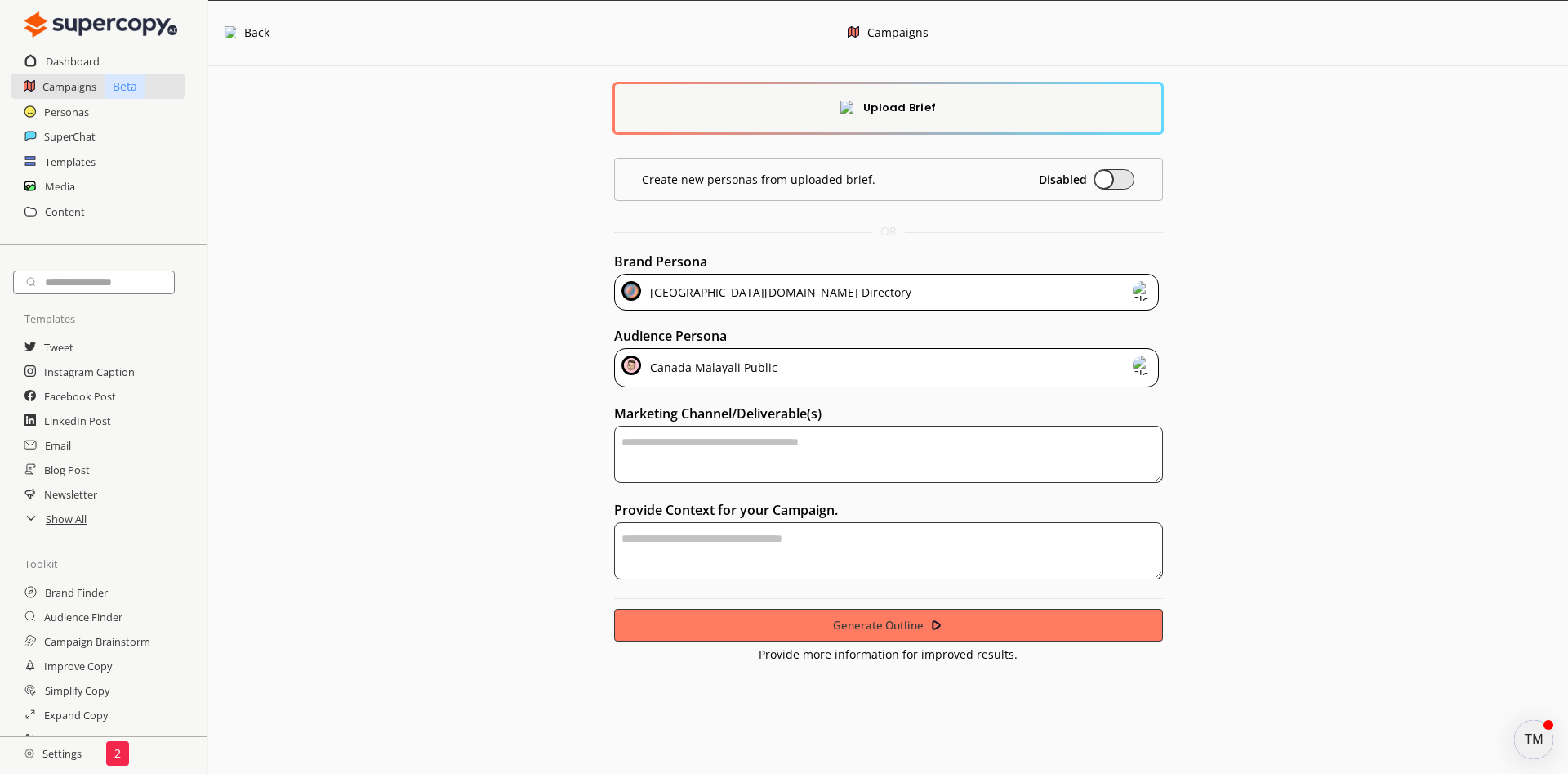
click at [949, 368] on div "Canada Malayali Public" at bounding box center [886, 367] width 545 height 39
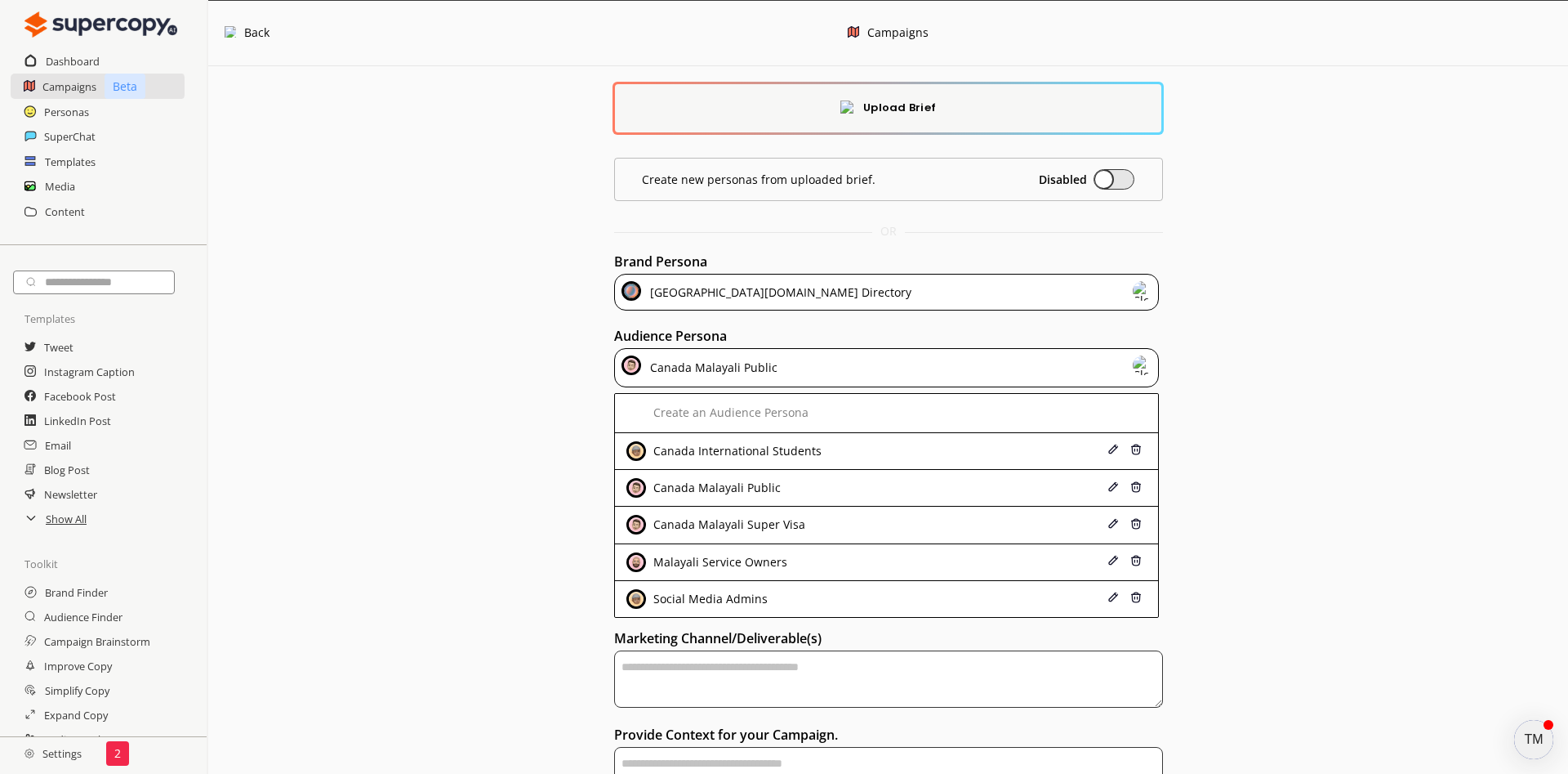
click at [949, 368] on div "Canada Malayali Public" at bounding box center [886, 367] width 545 height 39
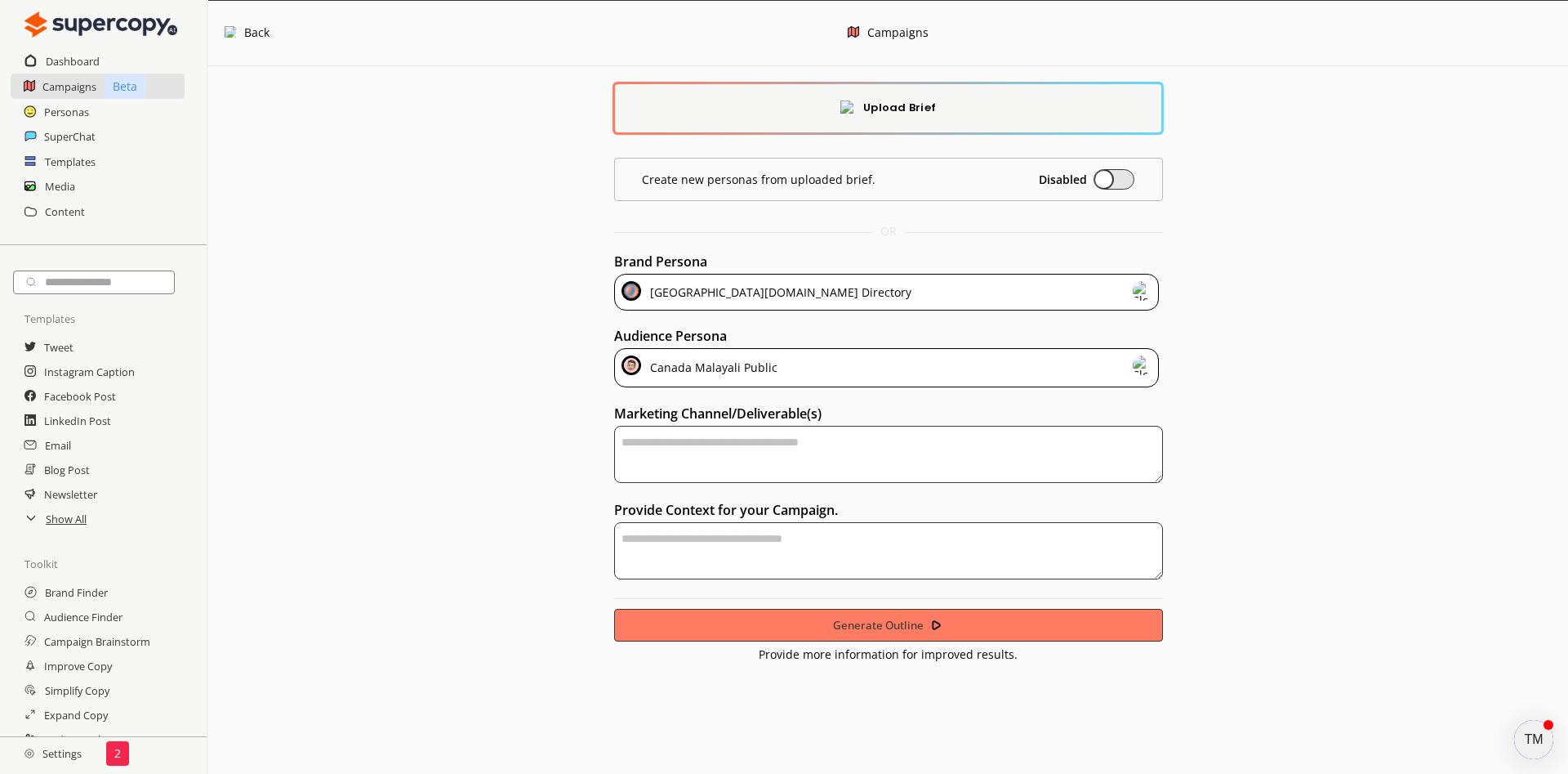
click at [900, 107] on b "Upload Brief" at bounding box center [900, 108] width 73 height 18
